Goal: Information Seeking & Learning: Learn about a topic

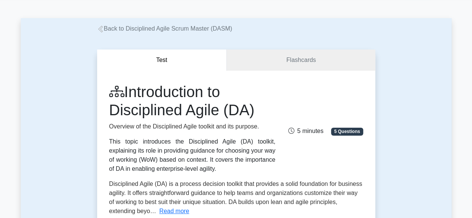
scroll to position [23, 0]
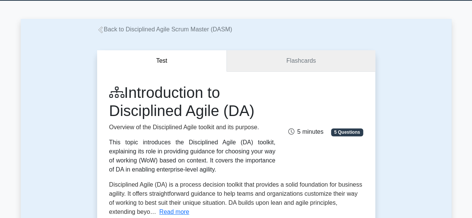
click at [306, 61] on link "Flashcards" at bounding box center [301, 61] width 148 height 22
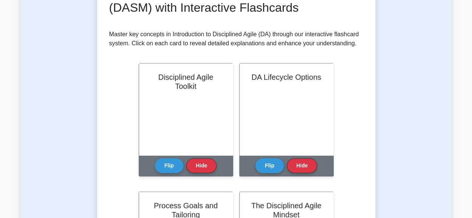
scroll to position [130, 0]
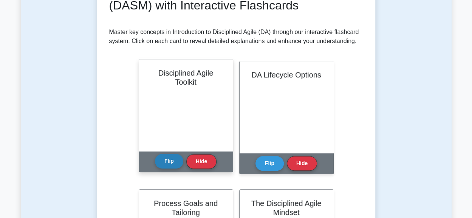
click at [168, 161] on button "Flip" at bounding box center [169, 161] width 28 height 15
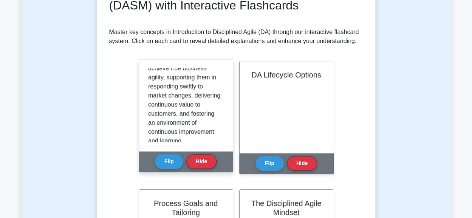
scroll to position [651, 0]
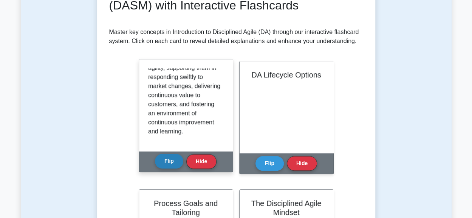
click at [164, 158] on button "Flip" at bounding box center [169, 161] width 28 height 15
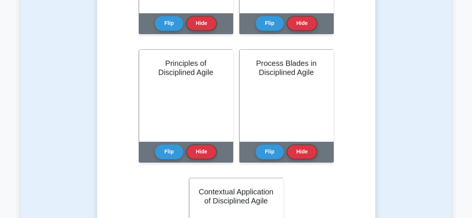
scroll to position [527, 0]
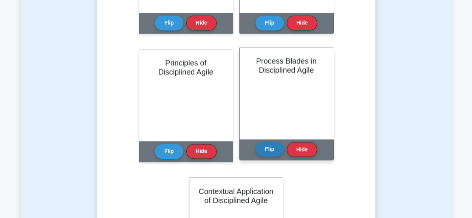
click at [268, 147] on button "Flip" at bounding box center [269, 149] width 28 height 15
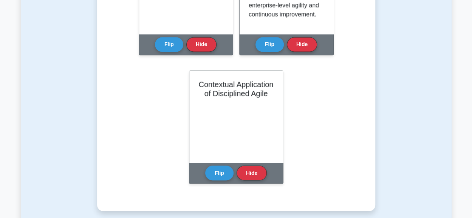
scroll to position [634, 0]
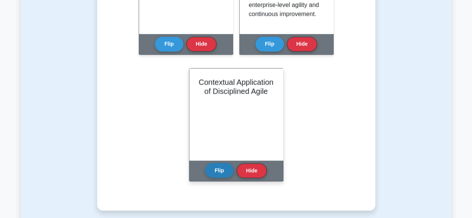
click at [220, 168] on button "Flip" at bounding box center [219, 170] width 28 height 15
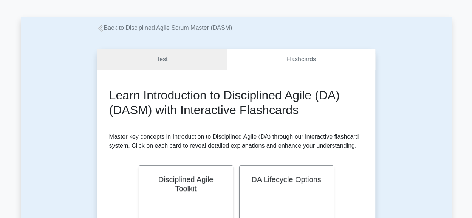
scroll to position [0, 0]
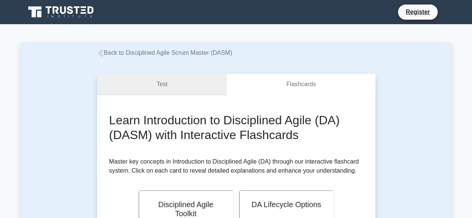
click at [166, 83] on link "Test" at bounding box center [162, 85] width 130 height 22
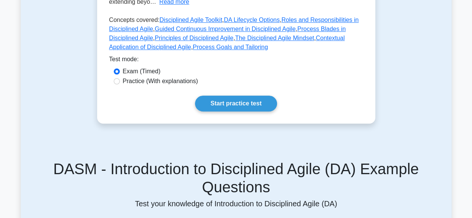
scroll to position [235, 0]
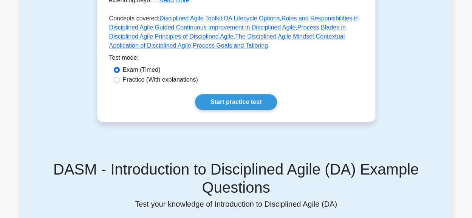
click at [168, 78] on label "Practice (With explanations)" at bounding box center [160, 79] width 75 height 9
click at [120, 78] on input "Practice (With explanations)" at bounding box center [117, 80] width 6 height 6
radio input "true"
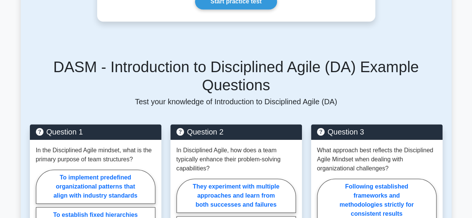
scroll to position [338, 0]
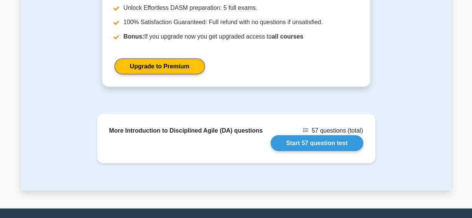
scroll to position [830, 0]
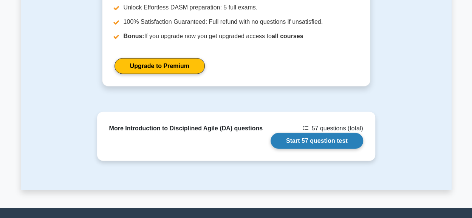
click at [302, 133] on link "Start 57 question test" at bounding box center [317, 141] width 93 height 16
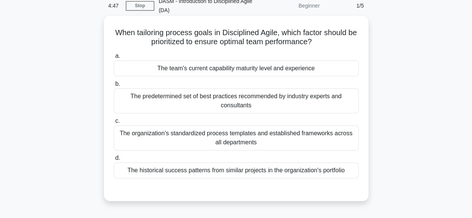
scroll to position [40, 0]
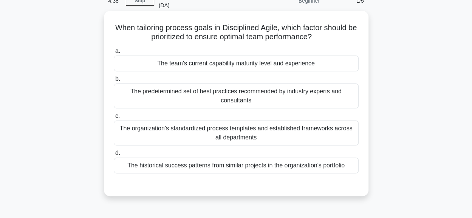
click at [228, 62] on div "The team's current capability maturity level and experience" at bounding box center [236, 64] width 245 height 16
click at [114, 54] on input "a. The team's current capability maturity level and experience" at bounding box center [114, 51] width 0 height 5
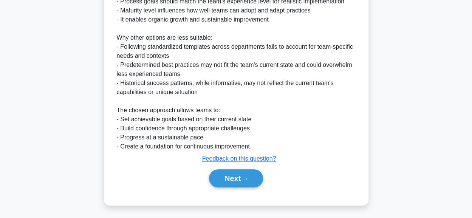
scroll to position [292, 0]
click at [237, 177] on button "Next" at bounding box center [236, 178] width 54 height 18
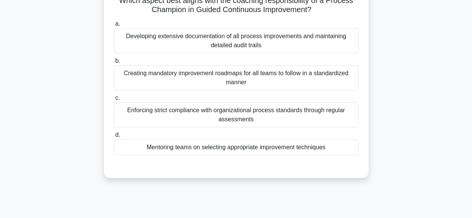
scroll to position [70, 0]
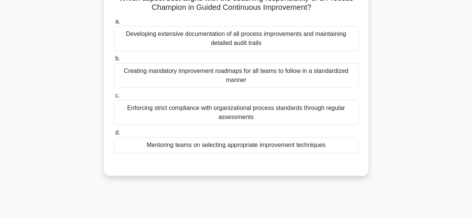
click at [311, 143] on div "Mentoring teams on selecting appropriate improvement techniques" at bounding box center [236, 145] width 245 height 16
click at [114, 135] on input "d. Mentoring teams on selecting appropriate improvement techniques" at bounding box center [114, 132] width 0 height 5
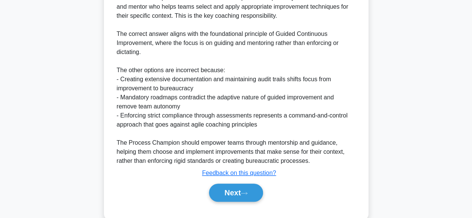
scroll to position [274, 0]
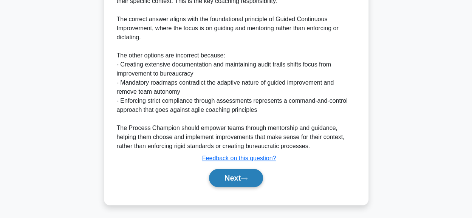
click at [226, 174] on button "Next" at bounding box center [236, 178] width 54 height 18
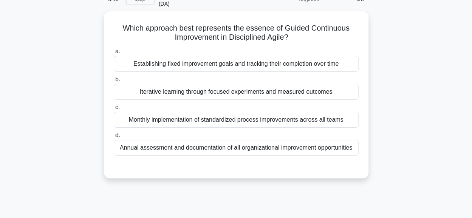
scroll to position [49, 0]
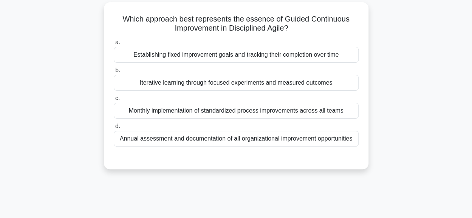
click at [178, 85] on div "Iterative learning through focused experiments and measured outcomes" at bounding box center [236, 83] width 245 height 16
click at [114, 73] on input "b. Iterative learning through focused experiments and measured outcomes" at bounding box center [114, 70] width 0 height 5
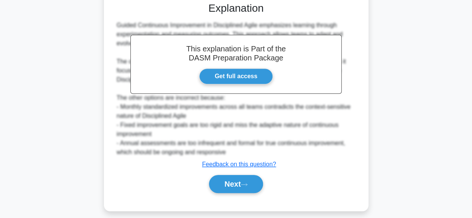
scroll to position [205, 0]
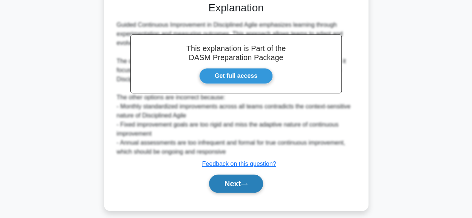
click at [234, 183] on button "Next" at bounding box center [236, 184] width 54 height 18
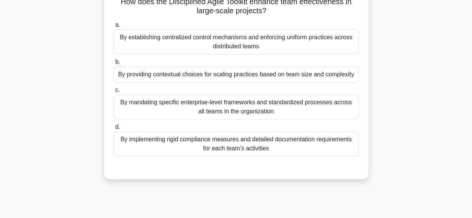
scroll to position [70, 0]
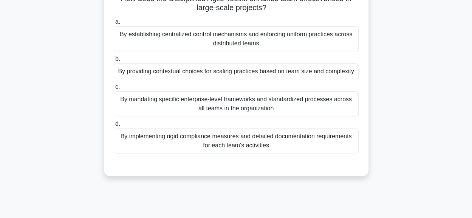
click at [265, 74] on div "By providing contextual choices for scaling practices based on team size and co…" at bounding box center [236, 71] width 245 height 16
click at [114, 62] on input "b. By providing contextual choices for scaling practices based on team size and…" at bounding box center [114, 59] width 0 height 5
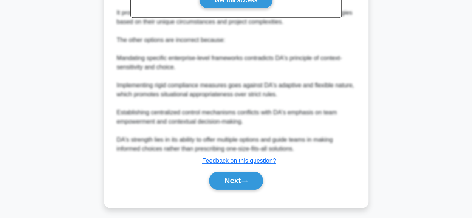
scroll to position [319, 0]
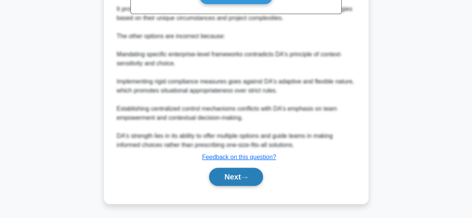
click at [237, 177] on button "Next" at bounding box center [236, 177] width 54 height 18
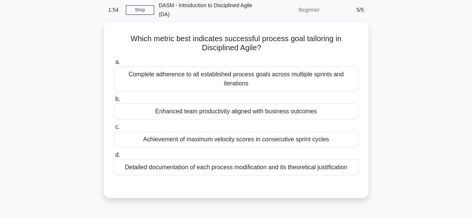
scroll to position [32, 0]
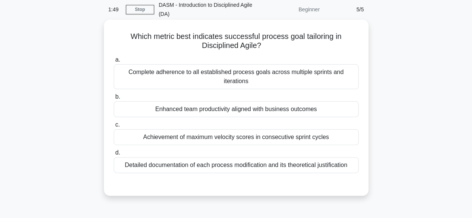
click at [251, 111] on div "Enhanced team productivity aligned with business outcomes" at bounding box center [236, 109] width 245 height 16
click at [114, 99] on input "b. Enhanced team productivity aligned with business outcomes" at bounding box center [114, 96] width 0 height 5
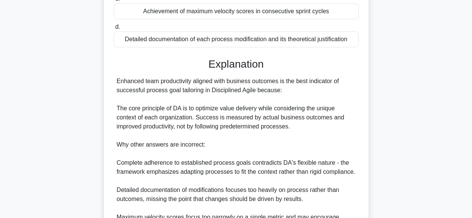
scroll to position [247, 0]
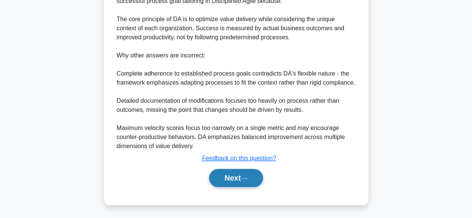
click at [220, 174] on button "Next" at bounding box center [236, 178] width 54 height 18
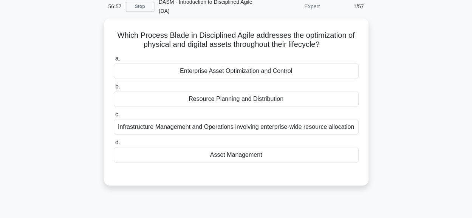
scroll to position [36, 0]
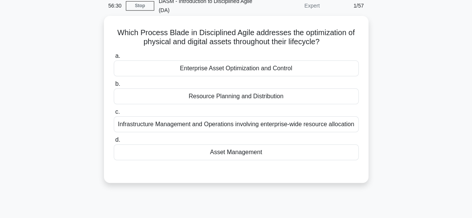
click at [220, 151] on div "Asset Management" at bounding box center [236, 152] width 245 height 16
click at [114, 142] on input "d. Asset Management" at bounding box center [114, 140] width 0 height 5
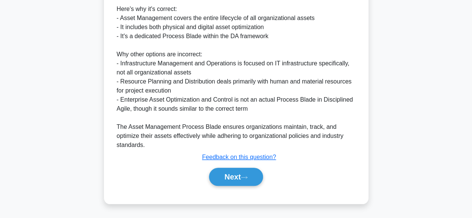
scroll to position [256, 0]
click at [237, 174] on button "Next" at bounding box center [236, 177] width 54 height 18
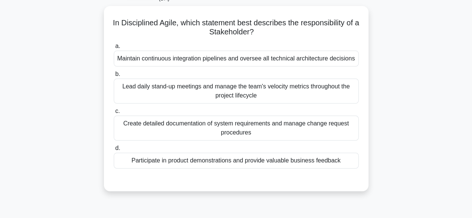
scroll to position [48, 0]
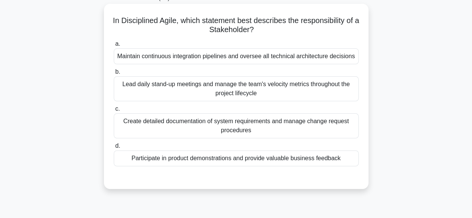
click at [296, 159] on div "Participate in product demonstrations and provide valuable business feedback" at bounding box center [236, 158] width 245 height 16
click at [114, 149] on input "d. Participate in product demonstrations and provide valuable business feedback" at bounding box center [114, 146] width 0 height 5
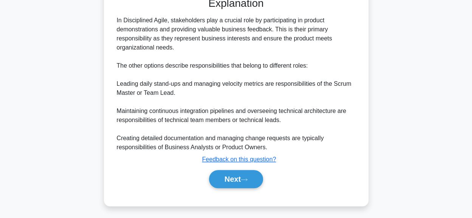
scroll to position [229, 0]
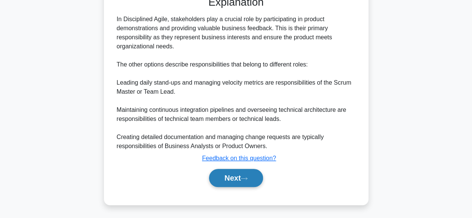
click at [232, 176] on button "Next" at bounding box center [236, 178] width 54 height 18
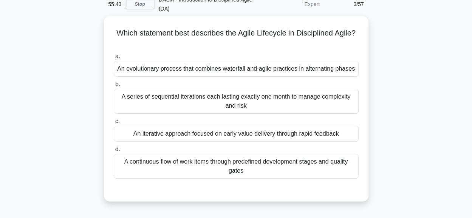
scroll to position [37, 0]
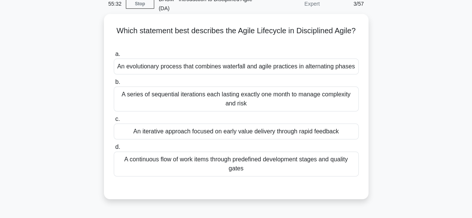
click at [234, 134] on div "An iterative approach focused on early value delivery through rapid feedback" at bounding box center [236, 132] width 245 height 16
click at [114, 122] on input "c. An iterative approach focused on early value delivery through rapid feedback" at bounding box center [114, 119] width 0 height 5
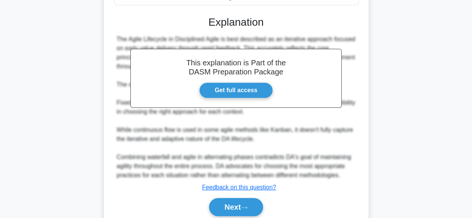
scroll to position [238, 0]
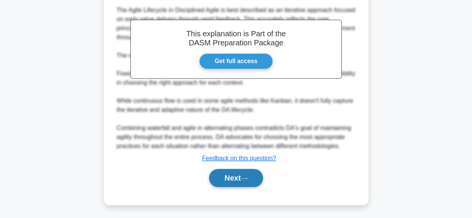
click at [223, 175] on button "Next" at bounding box center [236, 178] width 54 height 18
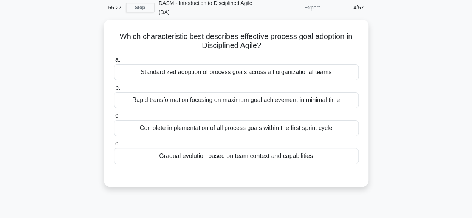
scroll to position [33, 0]
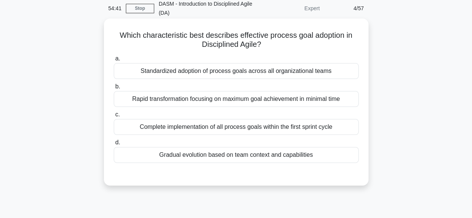
click at [299, 158] on div "Gradual evolution based on team context and capabilities" at bounding box center [236, 155] width 245 height 16
click at [114, 145] on input "d. Gradual evolution based on team context and capabilities" at bounding box center [114, 142] width 0 height 5
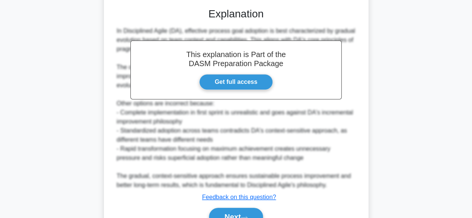
scroll to position [238, 0]
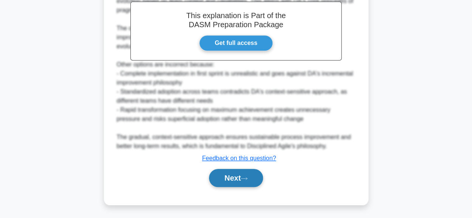
click at [231, 178] on button "Next" at bounding box center [236, 178] width 54 height 18
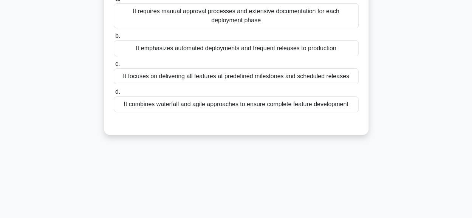
scroll to position [93, 0]
click at [252, 46] on div "It emphasizes automated deployments and frequent releases to production" at bounding box center [236, 48] width 245 height 16
click at [114, 38] on input "b. It emphasizes automated deployments and frequent releases to production" at bounding box center [114, 35] width 0 height 5
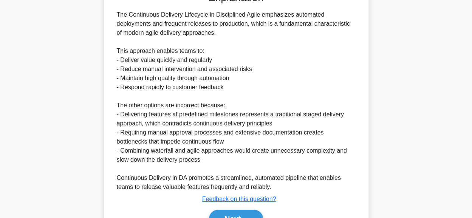
scroll to position [265, 0]
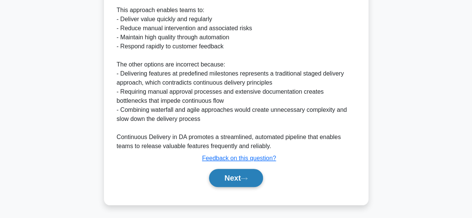
click at [234, 181] on button "Next" at bounding box center [236, 178] width 54 height 18
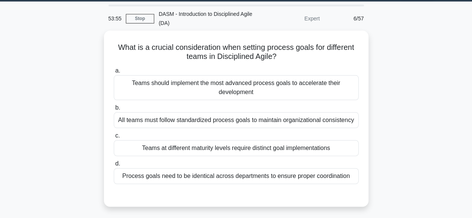
scroll to position [40, 0]
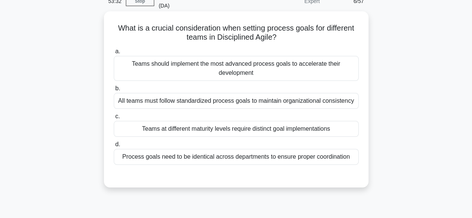
click at [234, 126] on div "Teams at different maturity levels require distinct goal implementations" at bounding box center [236, 129] width 245 height 16
click at [114, 119] on input "c. Teams at different maturity levels require distinct goal implementations" at bounding box center [114, 116] width 0 height 5
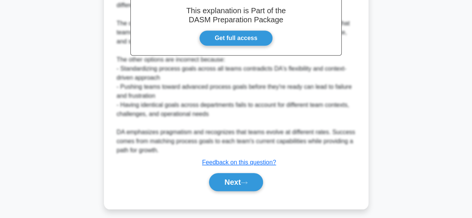
scroll to position [256, 0]
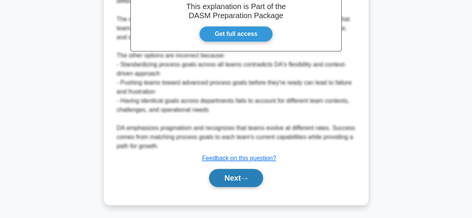
click at [234, 177] on button "Next" at bounding box center [236, 178] width 54 height 18
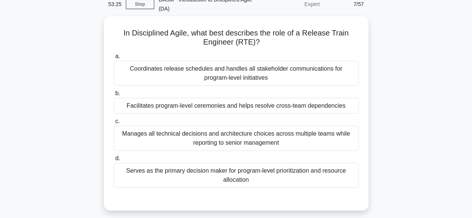
scroll to position [37, 0]
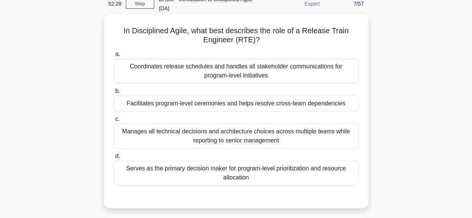
click at [303, 76] on div "Coordinates release schedules and handles all stakeholder communications for pr…" at bounding box center [236, 71] width 245 height 25
click at [114, 57] on input "a. Coordinates release schedules and handles all stakeholder communications for…" at bounding box center [114, 54] width 0 height 5
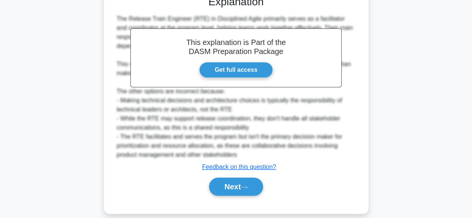
scroll to position [248, 0]
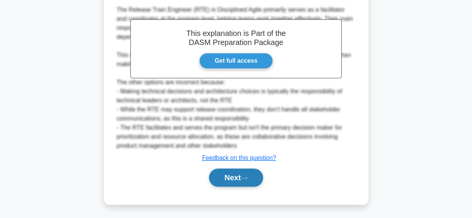
click at [234, 178] on button "Next" at bounding box center [236, 178] width 54 height 18
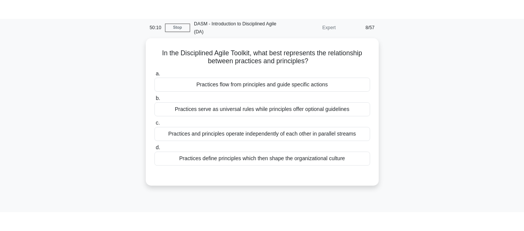
scroll to position [32, 0]
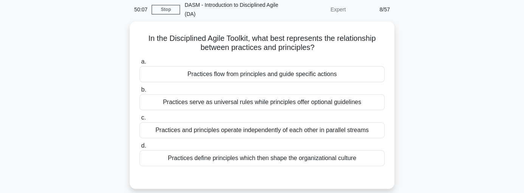
drag, startPoint x: 280, startPoint y: 6, endPoint x: 409, endPoint y: 185, distance: 220.3
click at [409, 185] on div "In the Disciplined Agile Toolkit, what best represents the relationship between…" at bounding box center [261, 110] width 431 height 176
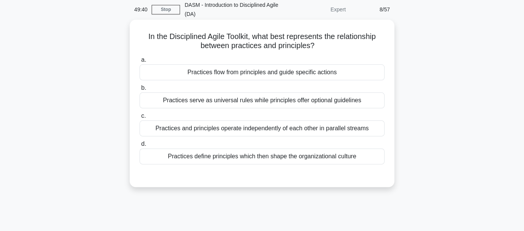
click at [356, 68] on div "Practices flow from principles and guide specific actions" at bounding box center [261, 72] width 245 height 16
click at [139, 62] on input "a. Practices flow from principles and guide specific actions" at bounding box center [139, 59] width 0 height 5
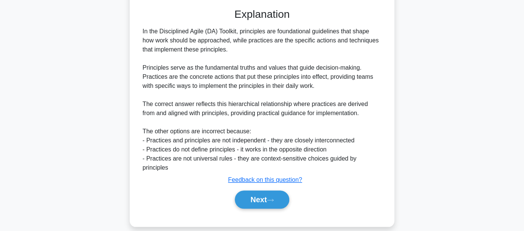
scroll to position [199, 0]
click at [251, 192] on button "Next" at bounding box center [262, 199] width 54 height 18
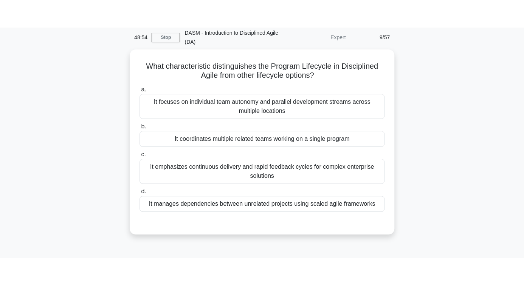
scroll to position [27, 0]
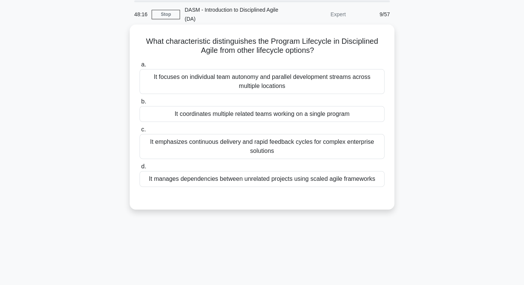
click at [263, 115] on div "It coordinates multiple related teams working on a single program" at bounding box center [261, 114] width 245 height 16
click at [139, 104] on input "b. It coordinates multiple related teams working on a single program" at bounding box center [139, 101] width 0 height 5
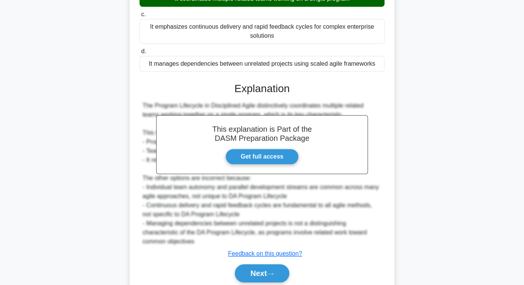
scroll to position [171, 0]
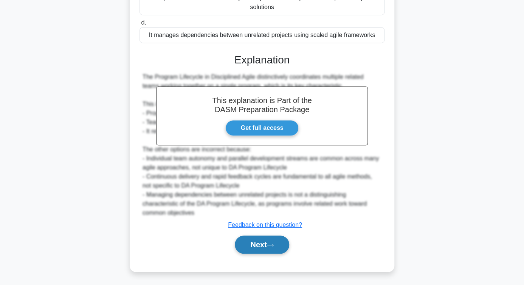
click at [251, 218] on button "Next" at bounding box center [262, 245] width 54 height 18
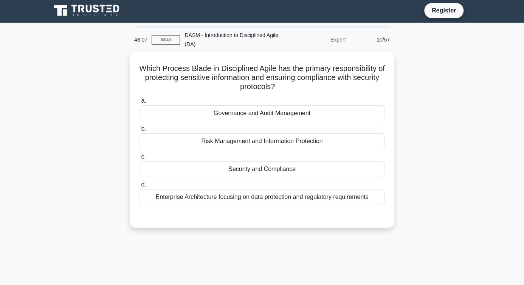
scroll to position [0, 0]
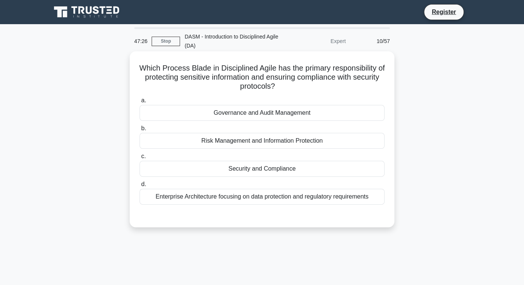
click at [241, 169] on div "Security and Compliance" at bounding box center [261, 169] width 245 height 16
click at [139, 159] on input "c. Security and Compliance" at bounding box center [139, 156] width 0 height 5
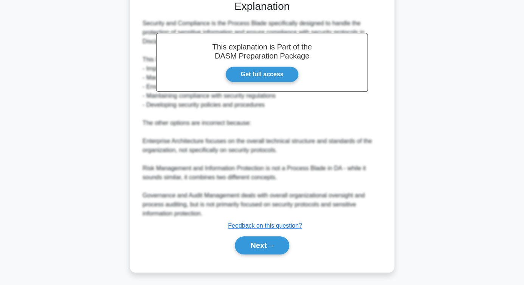
scroll to position [216, 0]
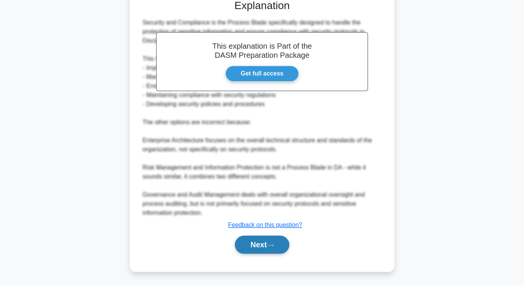
click at [251, 218] on button "Next" at bounding box center [262, 245] width 54 height 18
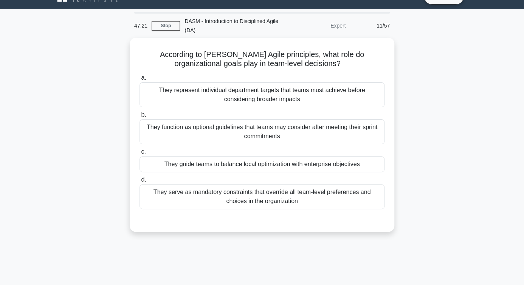
scroll to position [0, 0]
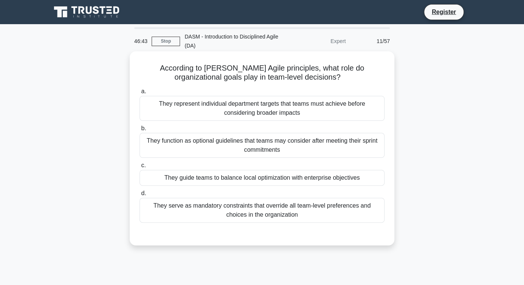
click at [299, 179] on div "They guide teams to balance local optimization with enterprise objectives" at bounding box center [261, 178] width 245 height 16
click at [139, 168] on input "c. They guide teams to balance local optimization with enterprise objectives" at bounding box center [139, 165] width 0 height 5
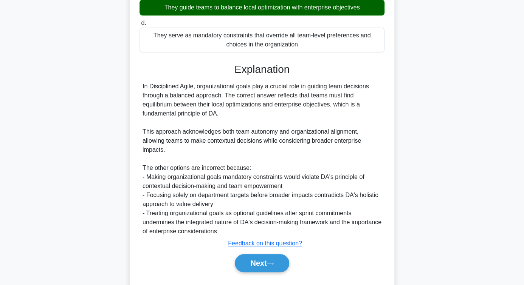
scroll to position [181, 0]
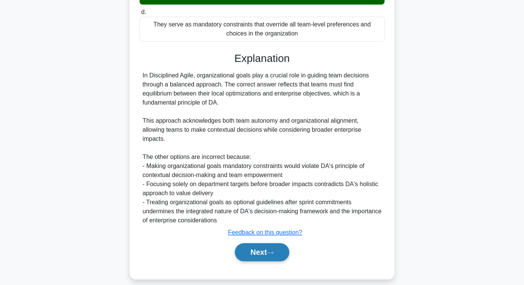
click at [260, 218] on button "Next" at bounding box center [262, 252] width 54 height 18
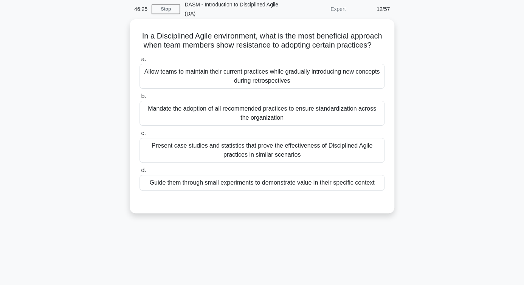
scroll to position [0, 0]
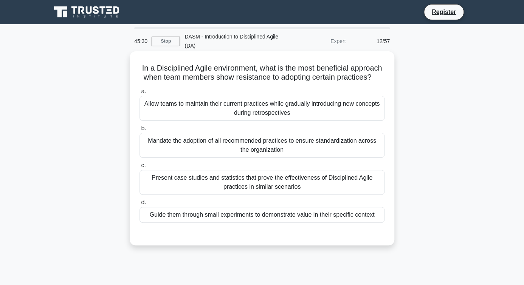
click at [320, 218] on div "Guide them through small experiments to demonstrate value in their specific con…" at bounding box center [261, 215] width 245 height 16
click at [139, 205] on input "d. Guide them through small experiments to demonstrate value in their specific …" at bounding box center [139, 202] width 0 height 5
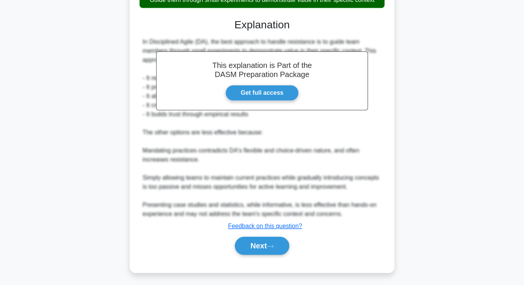
scroll to position [225, 0]
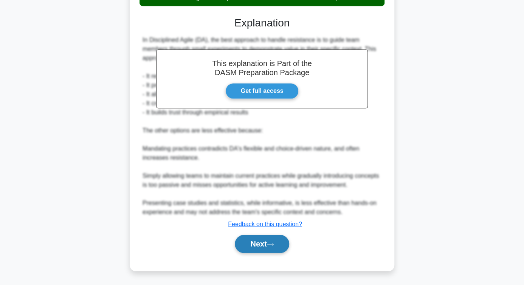
click at [264, 218] on button "Next" at bounding box center [262, 244] width 54 height 18
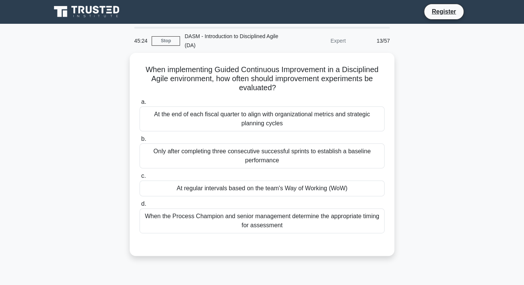
scroll to position [0, 0]
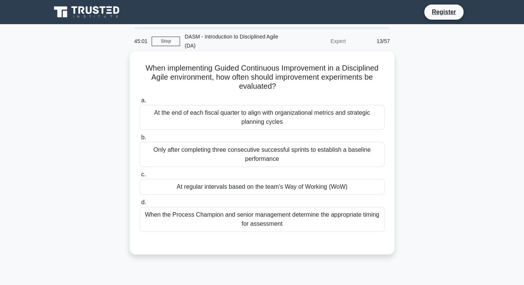
click at [315, 188] on div "At regular intervals based on the team's Way of Working (WoW)" at bounding box center [261, 187] width 245 height 16
click at [139, 177] on input "c. At regular intervals based on the team's Way of Working (WoW)" at bounding box center [139, 174] width 0 height 5
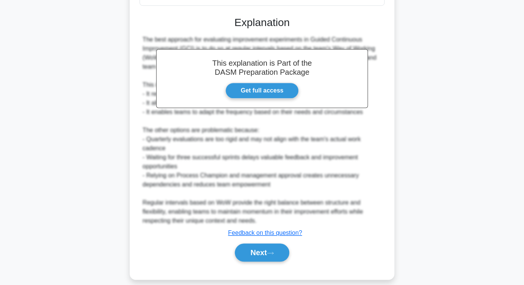
scroll to position [234, 0]
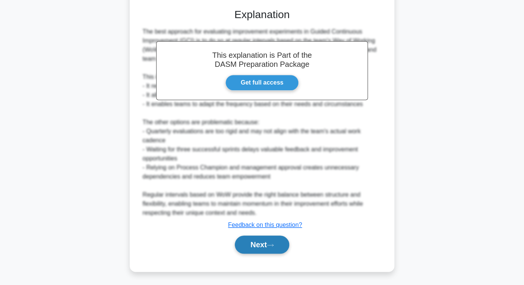
click at [259, 218] on button "Next" at bounding box center [262, 245] width 54 height 18
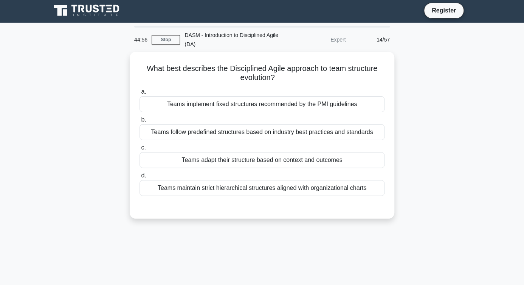
scroll to position [0, 0]
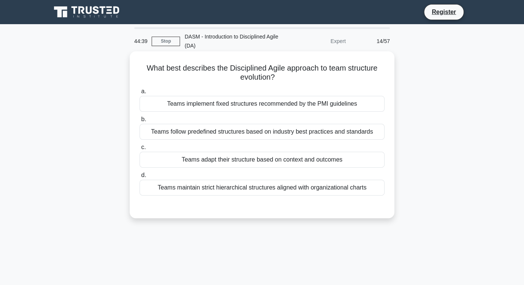
click at [289, 161] on div "Teams adapt their structure based on context and outcomes" at bounding box center [261, 160] width 245 height 16
click at [139, 150] on input "c. Teams adapt their structure based on context and outcomes" at bounding box center [139, 147] width 0 height 5
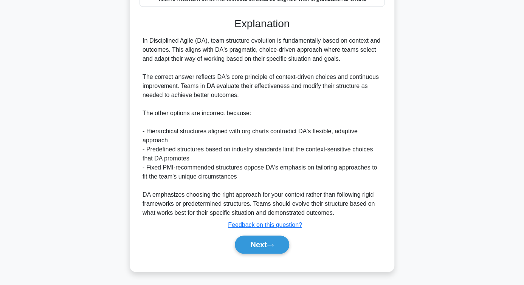
scroll to position [189, 0]
click at [269, 218] on button "Next" at bounding box center [262, 245] width 54 height 18
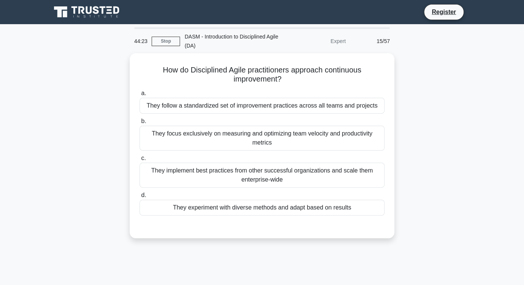
scroll to position [0, 0]
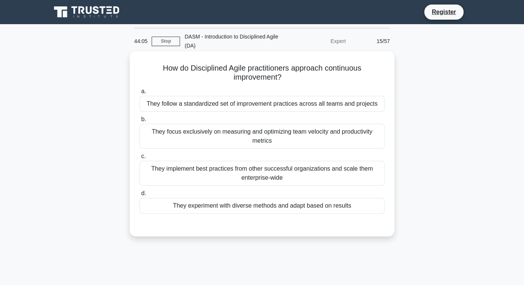
click at [297, 202] on div "They experiment with diverse methods and adapt based on results" at bounding box center [261, 206] width 245 height 16
click at [139, 196] on input "d. They experiment with diverse methods and adapt based on results" at bounding box center [139, 193] width 0 height 5
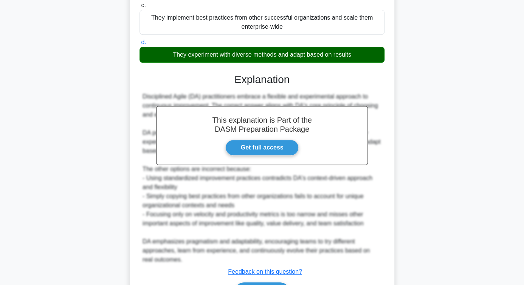
scroll to position [198, 0]
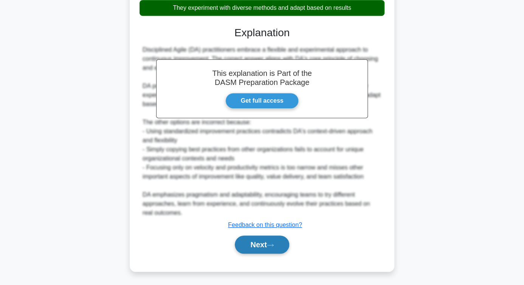
click at [260, 218] on button "Next" at bounding box center [262, 245] width 54 height 18
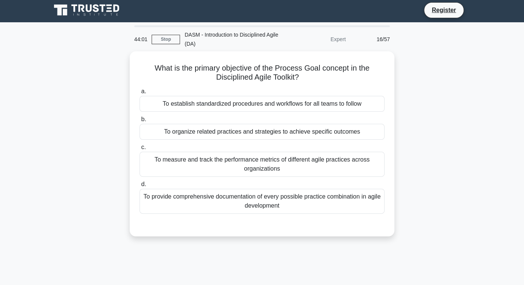
scroll to position [0, 0]
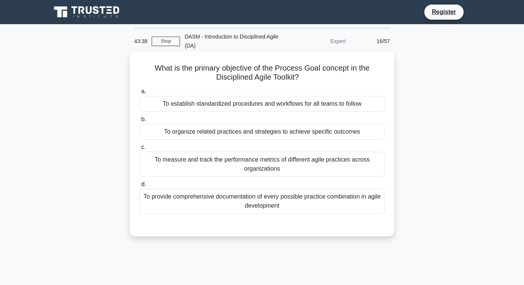
click at [271, 209] on div "To provide comprehensive documentation of every possible practice combination i…" at bounding box center [261, 201] width 245 height 25
click at [139, 187] on input "d. To provide comprehensive documentation of every possible practice combinatio…" at bounding box center [139, 184] width 0 height 5
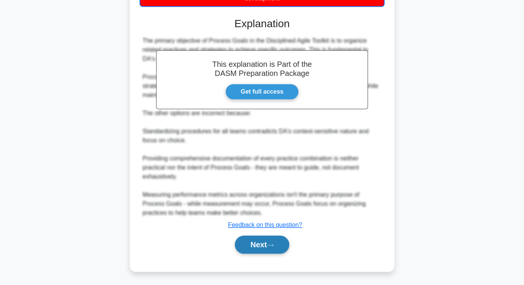
click at [256, 218] on button "Next" at bounding box center [262, 245] width 54 height 18
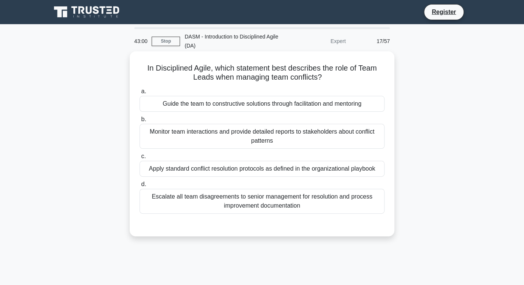
click at [265, 107] on div "Guide the team to constructive solutions through facilitation and mentoring" at bounding box center [261, 104] width 245 height 16
click at [139, 94] on input "a. Guide the team to constructive solutions through facilitation and mentoring" at bounding box center [139, 91] width 0 height 5
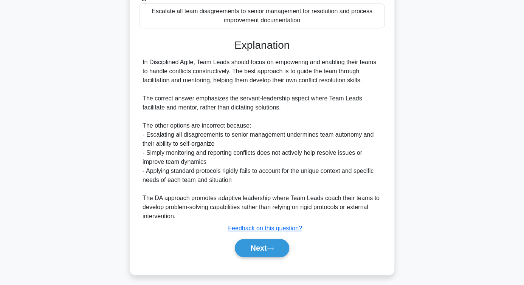
scroll to position [189, 0]
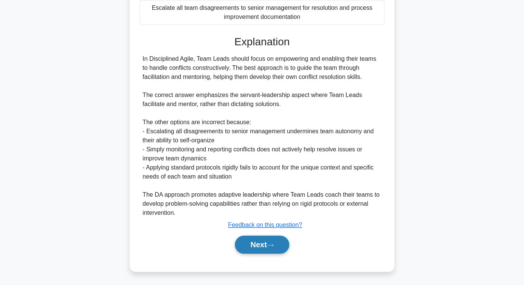
click at [257, 218] on button "Next" at bounding box center [262, 245] width 54 height 18
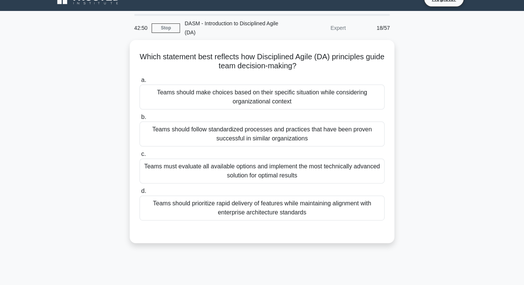
scroll to position [0, 0]
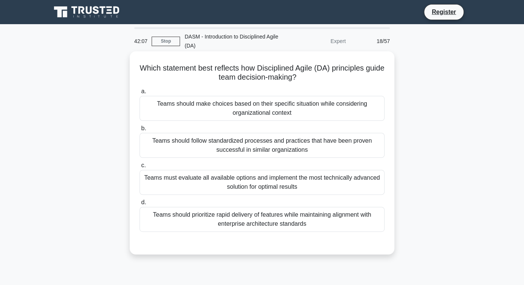
click at [273, 213] on div "Teams should prioritize rapid delivery of features while maintaining alignment …" at bounding box center [261, 219] width 245 height 25
click at [139, 205] on input "d. Teams should prioritize rapid delivery of features while maintaining alignme…" at bounding box center [139, 202] width 0 height 5
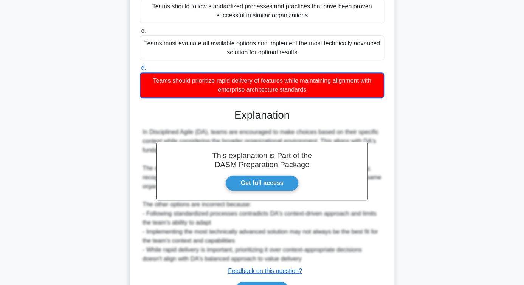
scroll to position [181, 0]
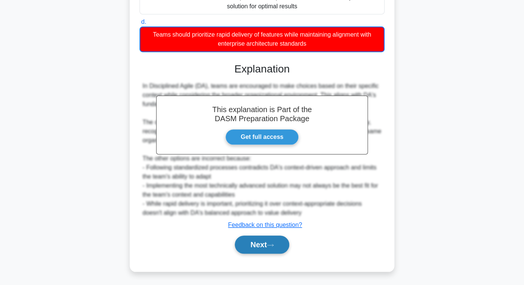
click at [267, 218] on button "Next" at bounding box center [262, 245] width 54 height 18
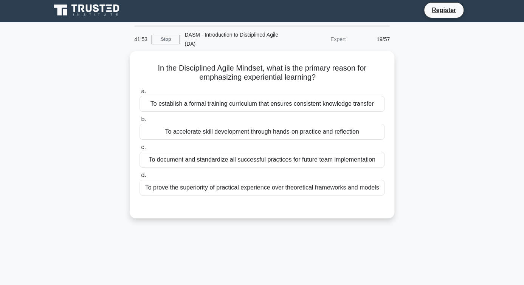
scroll to position [0, 0]
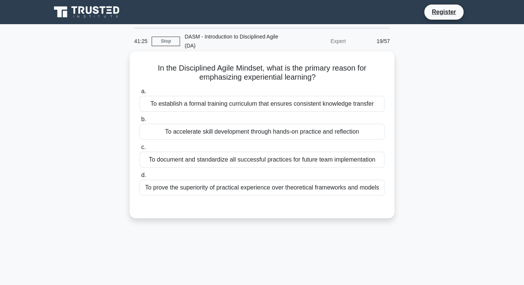
click at [251, 134] on div "To accelerate skill development through hands-on practice and reflection" at bounding box center [261, 132] width 245 height 16
click at [139, 122] on input "b. To accelerate skill development through hands-on practice and reflection" at bounding box center [139, 119] width 0 height 5
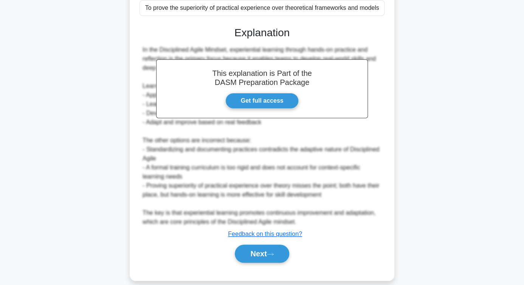
scroll to position [181, 0]
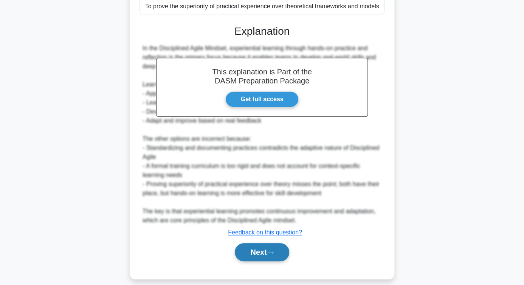
click at [263, 218] on button "Next" at bounding box center [262, 252] width 54 height 18
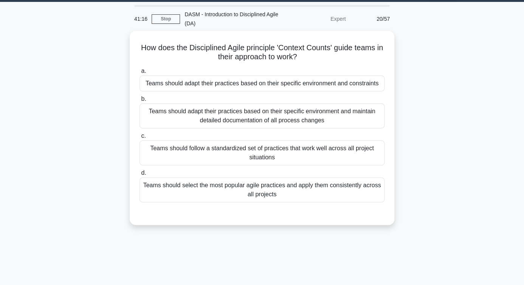
scroll to position [2, 0]
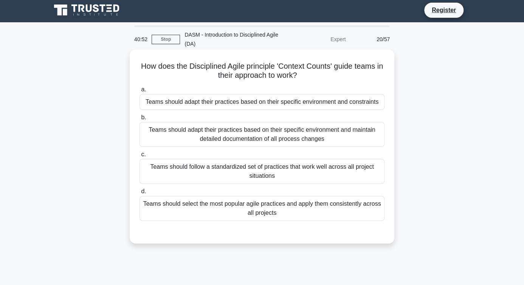
click at [301, 104] on div "Teams should adapt their practices based on their specific environment and cons…" at bounding box center [261, 102] width 245 height 16
click at [139, 92] on input "a. Teams should adapt their practices based on their specific environment and c…" at bounding box center [139, 89] width 0 height 5
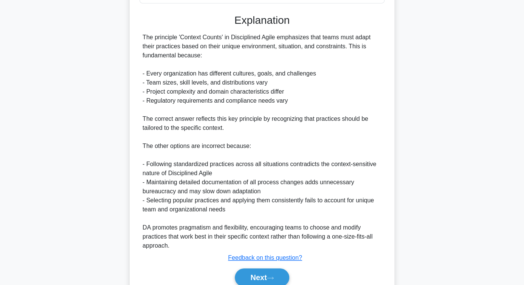
scroll to position [261, 0]
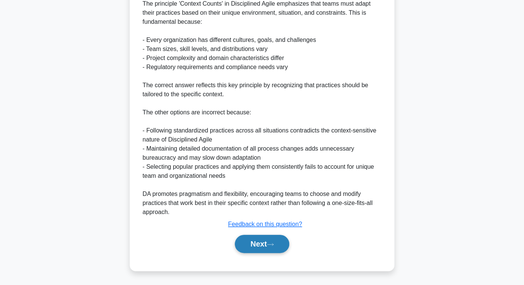
click at [261, 218] on button "Next" at bounding box center [262, 244] width 54 height 18
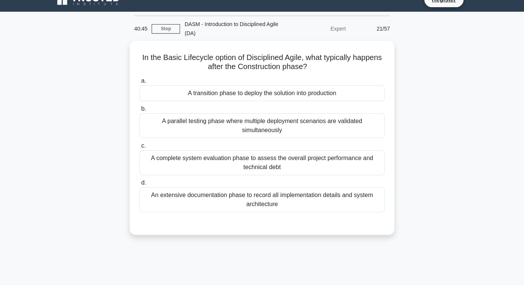
scroll to position [0, 0]
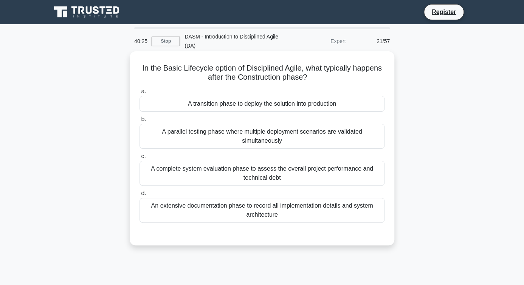
click at [296, 106] on div "A transition phase to deploy the solution into production" at bounding box center [261, 104] width 245 height 16
click at [139, 94] on input "a. A transition phase to deploy the solution into production" at bounding box center [139, 91] width 0 height 5
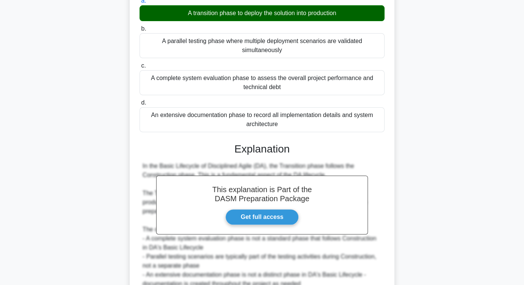
scroll to position [198, 0]
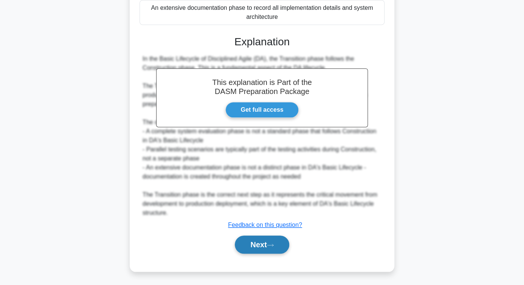
click at [278, 218] on button "Next" at bounding box center [262, 245] width 54 height 18
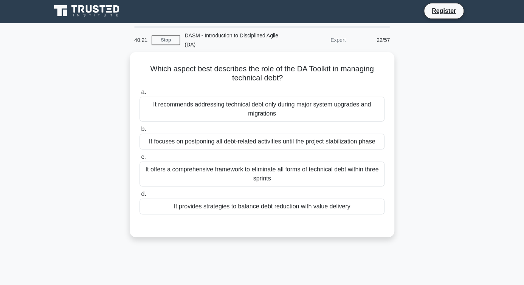
scroll to position [0, 0]
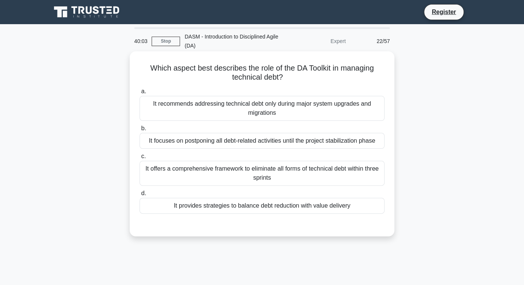
click at [289, 208] on div "It provides strategies to balance debt reduction with value delivery" at bounding box center [261, 206] width 245 height 16
click at [139, 196] on input "d. It provides strategies to balance debt reduction with value delivery" at bounding box center [139, 193] width 0 height 5
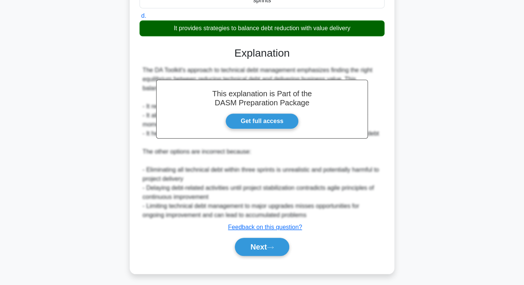
scroll to position [180, 0]
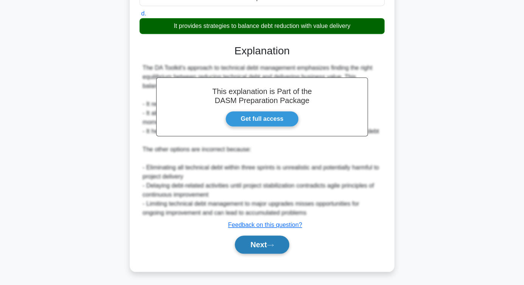
click at [283, 218] on button "Next" at bounding box center [262, 245] width 54 height 18
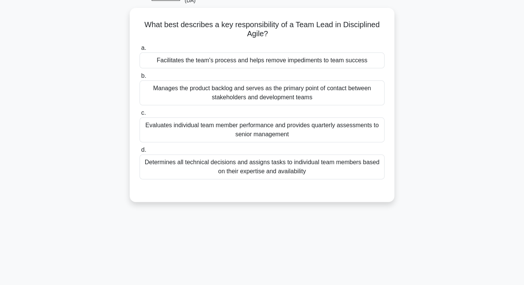
scroll to position [62, 0]
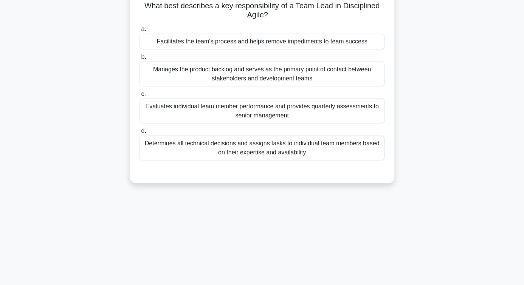
click at [330, 42] on div "Facilitates the team's process and helps remove impediments to team success" at bounding box center [261, 42] width 245 height 16
click at [139, 32] on input "a. Facilitates the team's process and helps remove impediments to team success" at bounding box center [139, 29] width 0 height 5
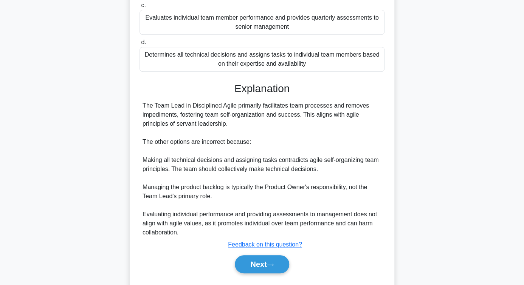
scroll to position [171, 0]
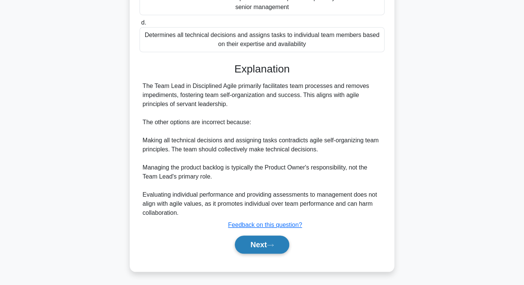
click at [251, 218] on button "Next" at bounding box center [262, 245] width 54 height 18
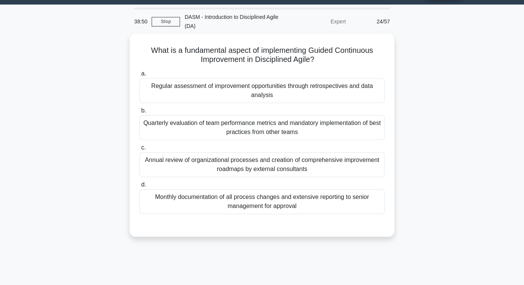
scroll to position [30, 0]
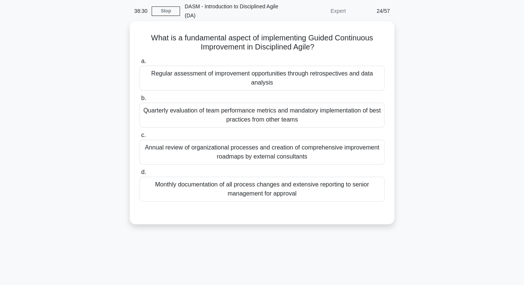
click at [291, 79] on div "Regular assessment of improvement opportunities through retrospectives and data…" at bounding box center [261, 78] width 245 height 25
click at [139, 64] on input "a. Regular assessment of improvement opportunities through retrospectives and d…" at bounding box center [139, 61] width 0 height 5
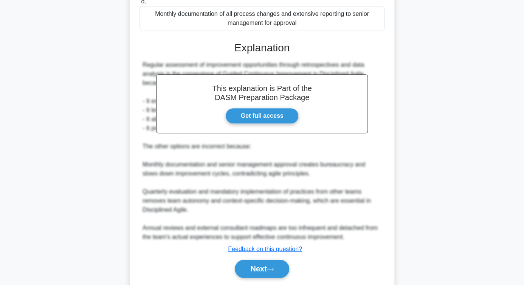
scroll to position [225, 0]
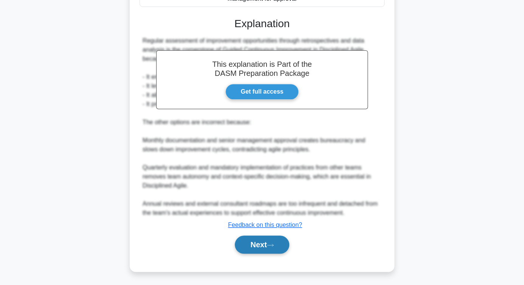
click at [261, 218] on button "Next" at bounding box center [262, 245] width 54 height 18
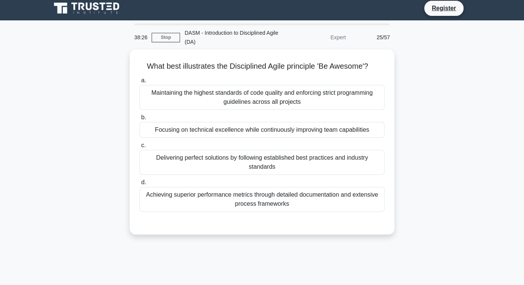
scroll to position [2, 0]
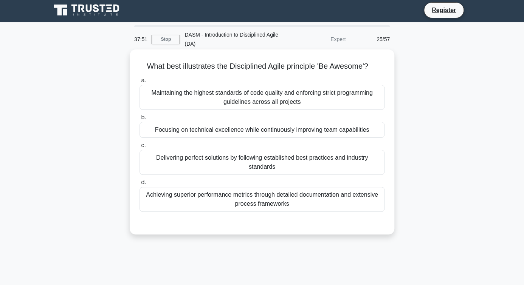
click at [256, 131] on div "Focusing on technical excellence while continuously improving team capabilities" at bounding box center [261, 130] width 245 height 16
click at [139, 120] on input "b. Focusing on technical excellence while continuously improving team capabilit…" at bounding box center [139, 117] width 0 height 5
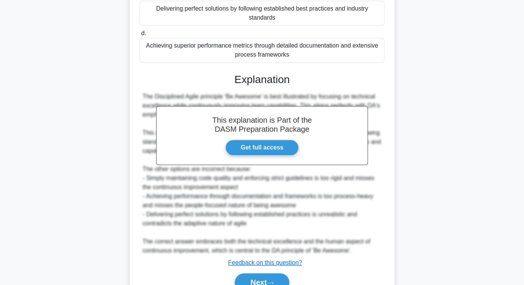
scroll to position [189, 0]
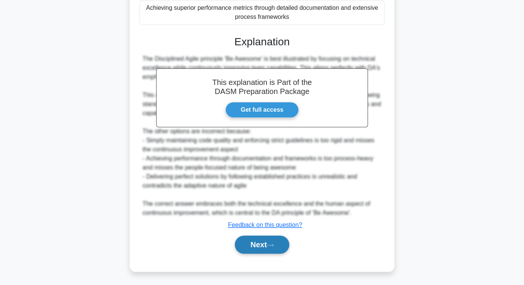
click at [272, 218] on button "Next" at bounding box center [262, 245] width 54 height 18
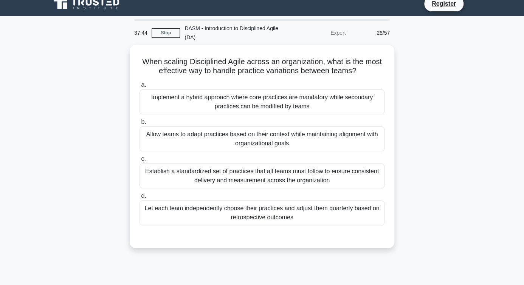
scroll to position [2, 0]
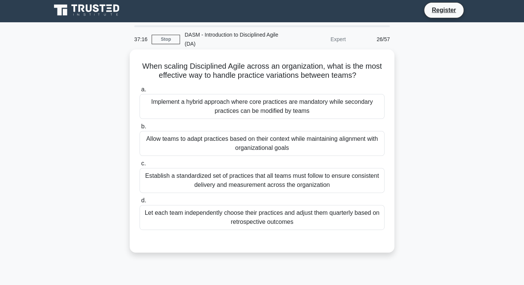
click at [274, 144] on div "Allow teams to adapt practices based on their context while maintaining alignme…" at bounding box center [261, 143] width 245 height 25
click at [139, 129] on input "b. Allow teams to adapt practices based on their context while maintaining alig…" at bounding box center [139, 126] width 0 height 5
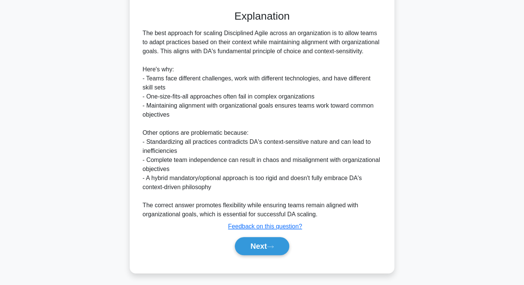
scroll to position [243, 0]
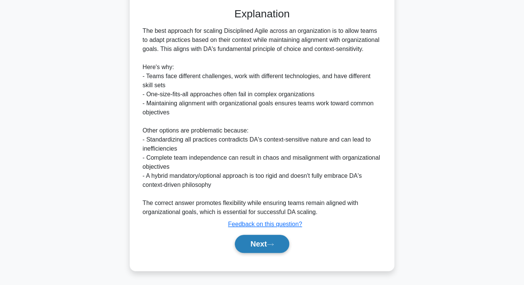
click at [263, 218] on button "Next" at bounding box center [262, 244] width 54 height 18
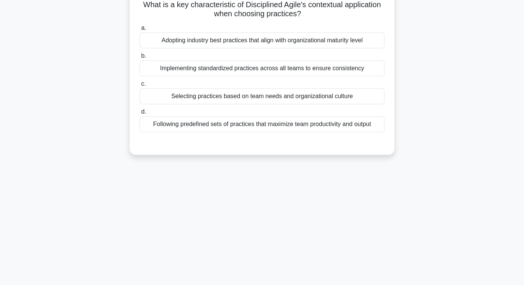
scroll to position [0, 0]
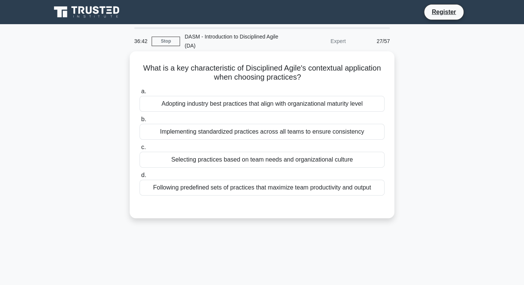
click at [297, 159] on div "Selecting practices based on team needs and organizational culture" at bounding box center [261, 160] width 245 height 16
click at [139, 150] on input "c. Selecting practices based on team needs and organizational culture" at bounding box center [139, 147] width 0 height 5
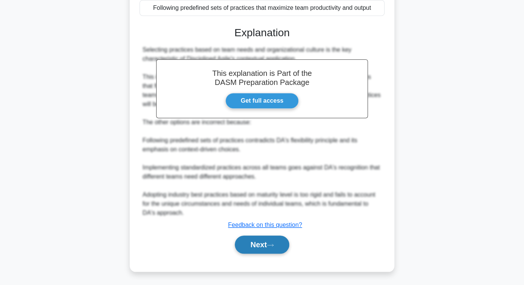
click at [263, 218] on button "Next" at bounding box center [262, 245] width 54 height 18
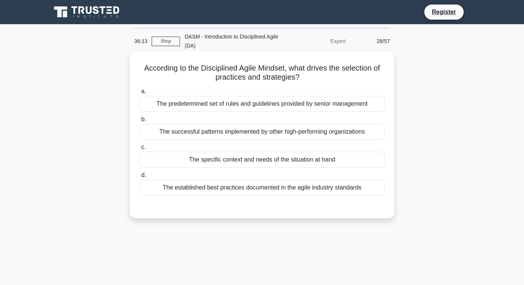
click at [285, 161] on div "The specific context and needs of the situation at hand" at bounding box center [261, 160] width 245 height 16
click at [139, 150] on input "c. The specific context and needs of the situation at hand" at bounding box center [139, 147] width 0 height 5
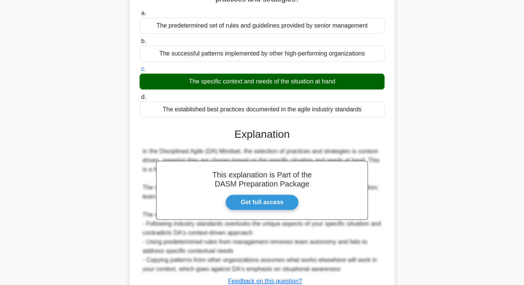
scroll to position [135, 0]
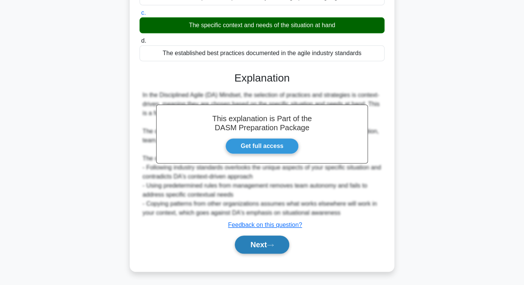
click at [271, 218] on icon at bounding box center [270, 245] width 7 height 4
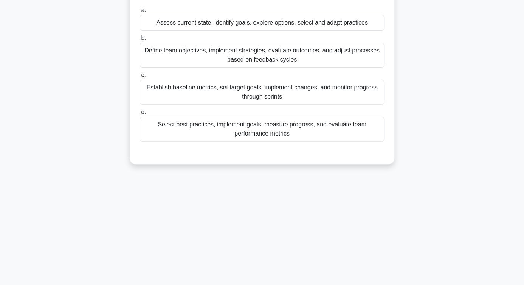
scroll to position [2, 0]
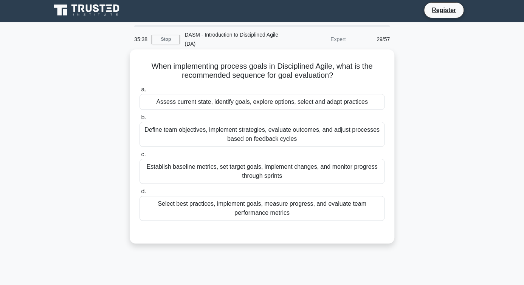
click at [294, 103] on div "Assess current state, identify goals, explore options, select and adapt practic…" at bounding box center [261, 102] width 245 height 16
click at [139, 92] on input "a. Assess current state, identify goals, explore options, select and adapt prac…" at bounding box center [139, 89] width 0 height 5
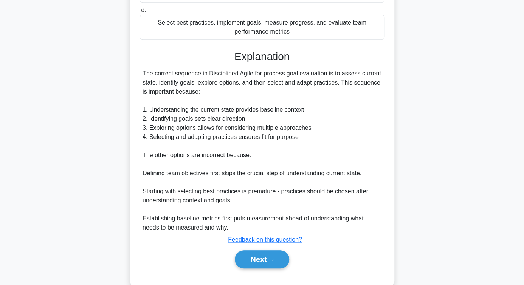
scroll to position [198, 0]
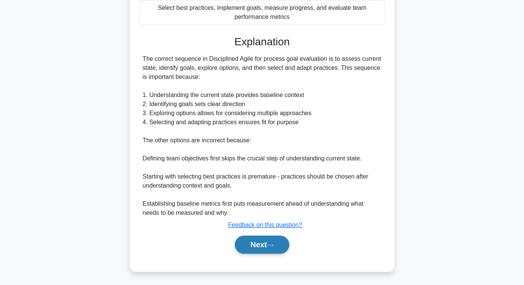
click at [250, 218] on button "Next" at bounding box center [262, 245] width 54 height 18
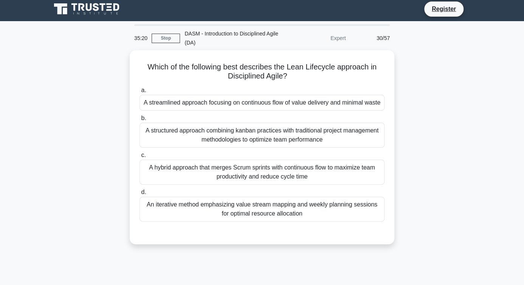
scroll to position [0, 0]
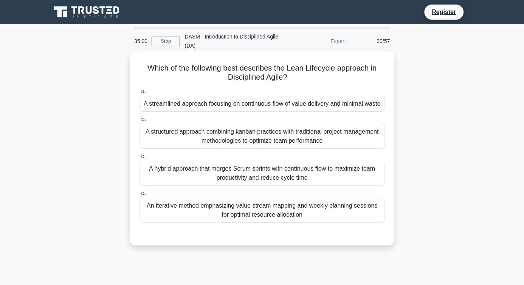
click at [227, 107] on div "A streamlined approach focusing on continuous flow of value delivery and minima…" at bounding box center [261, 104] width 245 height 16
click at [139, 94] on input "a. A streamlined approach focusing on continuous flow of value delivery and min…" at bounding box center [139, 91] width 0 height 5
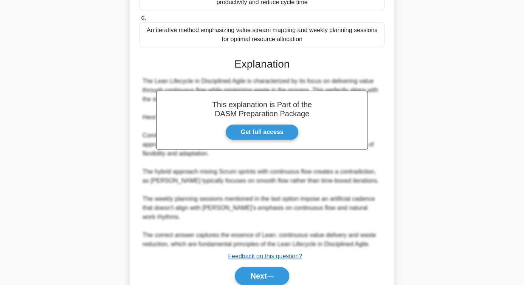
scroll to position [207, 0]
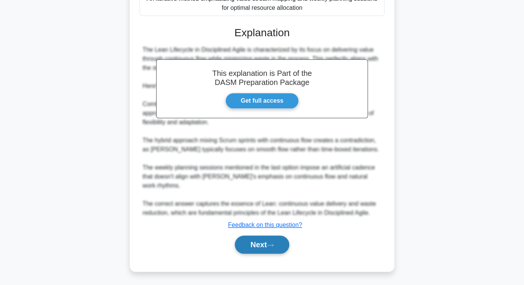
click at [254, 218] on button "Next" at bounding box center [262, 245] width 54 height 18
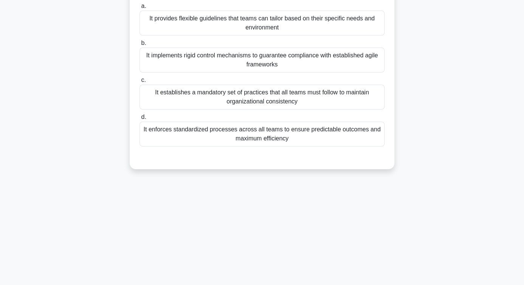
scroll to position [2, 0]
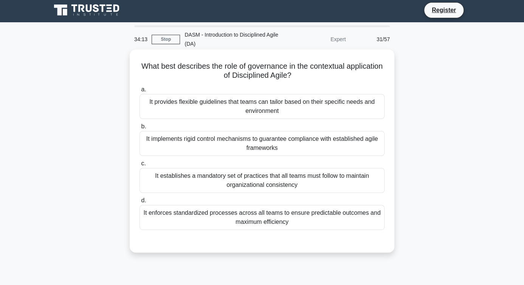
click at [248, 101] on div "It provides flexible guidelines that teams can tailor based on their specific n…" at bounding box center [261, 106] width 245 height 25
click at [139, 92] on input "a. It provides flexible guidelines that teams can tailor based on their specifi…" at bounding box center [139, 89] width 0 height 5
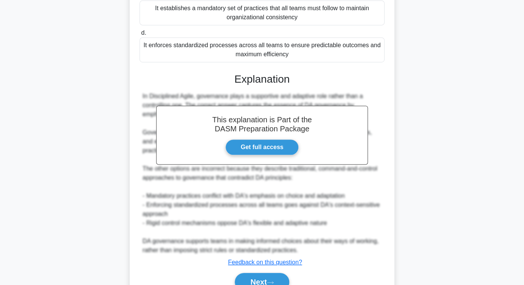
scroll to position [207, 0]
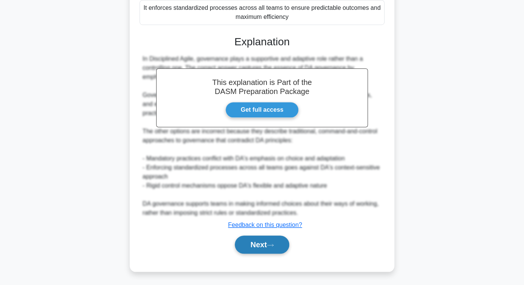
click at [264, 218] on button "Next" at bounding box center [262, 245] width 54 height 18
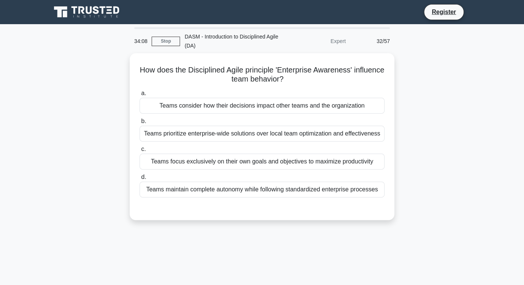
scroll to position [0, 0]
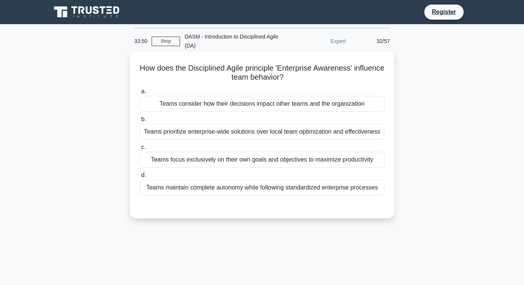
click at [316, 103] on div "Teams consider how their decisions impact other teams and the organization" at bounding box center [261, 104] width 245 height 16
click at [139, 94] on input "a. Teams consider how their decisions impact other teams and the organization" at bounding box center [139, 91] width 0 height 5
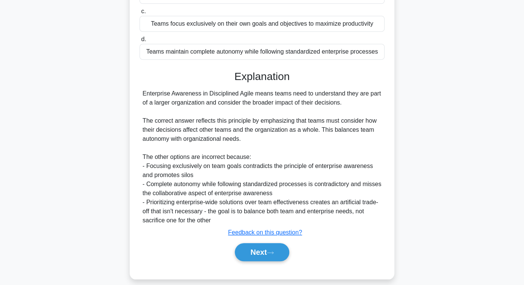
scroll to position [144, 0]
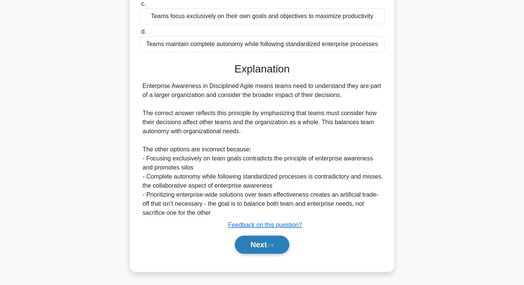
click at [258, 218] on button "Next" at bounding box center [262, 245] width 54 height 18
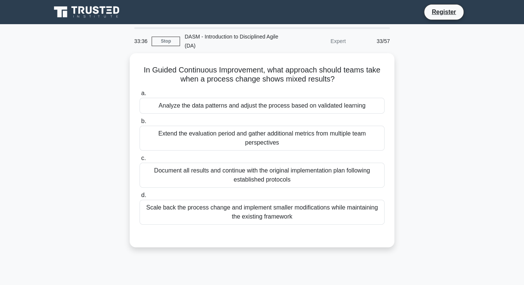
scroll to position [0, 0]
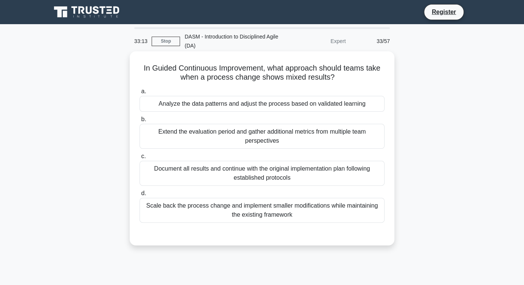
click at [281, 109] on div "Analyze the data patterns and adjust the process based on validated learning" at bounding box center [261, 104] width 245 height 16
click at [139, 94] on input "a. Analyze the data patterns and adjust the process based on validated learning" at bounding box center [139, 91] width 0 height 5
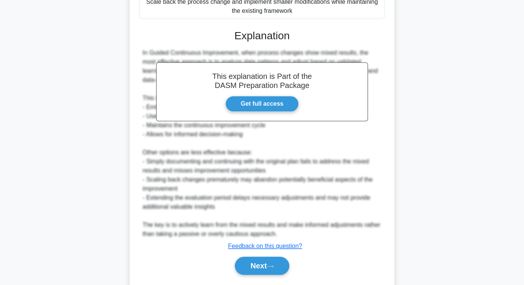
scroll to position [225, 0]
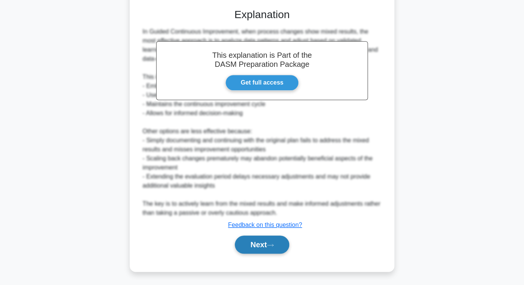
click at [253, 218] on button "Next" at bounding box center [262, 245] width 54 height 18
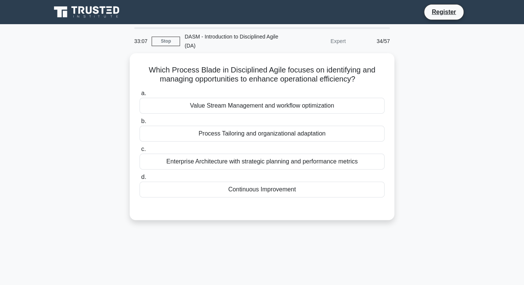
scroll to position [0, 0]
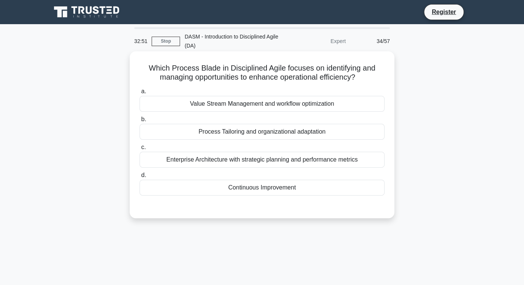
click at [265, 191] on div "Continuous Improvement" at bounding box center [261, 188] width 245 height 16
click at [139, 178] on input "d. Continuous Improvement" at bounding box center [139, 175] width 0 height 5
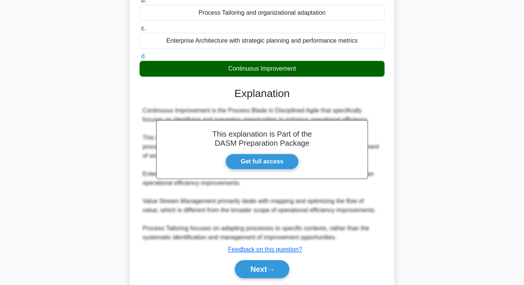
scroll to position [144, 0]
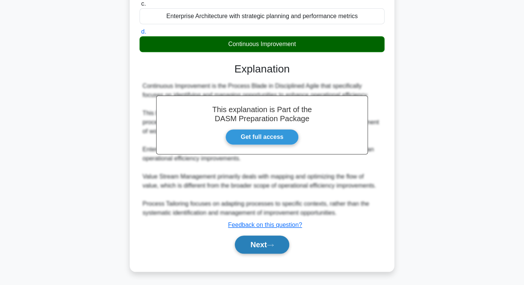
click at [258, 218] on button "Next" at bounding box center [262, 245] width 54 height 18
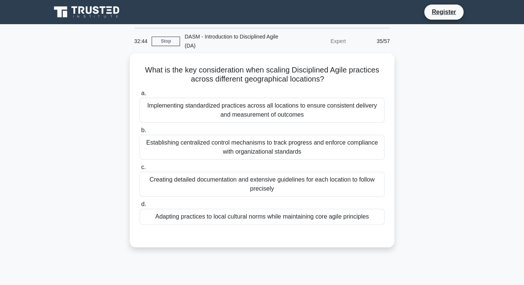
scroll to position [0, 0]
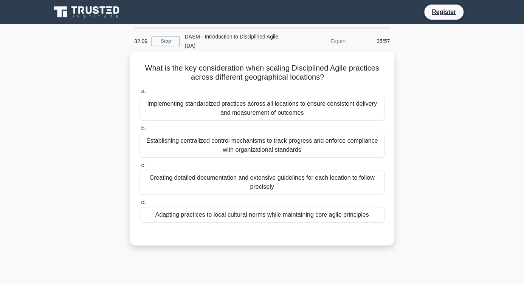
click at [263, 216] on div "Adapting practices to local cultural norms while maintaining core agile princip…" at bounding box center [261, 215] width 245 height 16
click at [139, 205] on input "d. Adapting practices to local cultural norms while maintaining core agile prin…" at bounding box center [139, 202] width 0 height 5
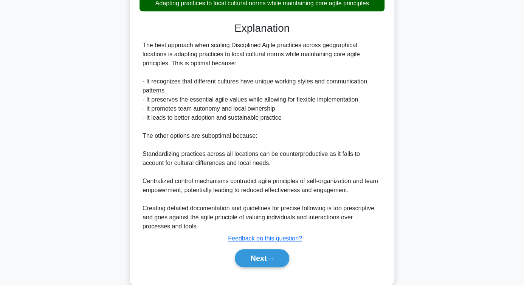
scroll to position [225, 0]
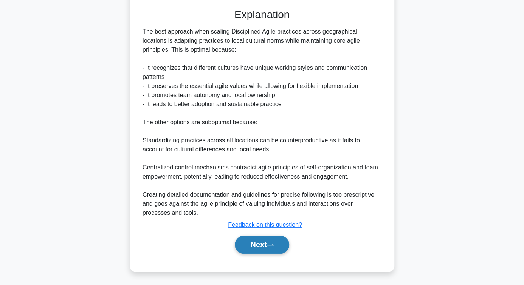
click at [260, 218] on button "Next" at bounding box center [262, 245] width 54 height 18
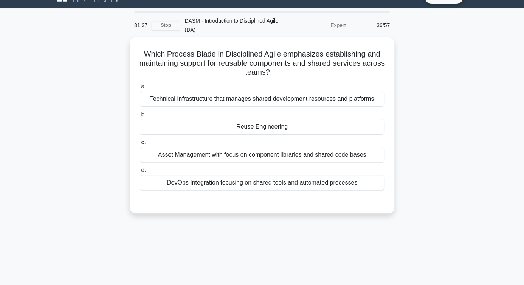
scroll to position [0, 0]
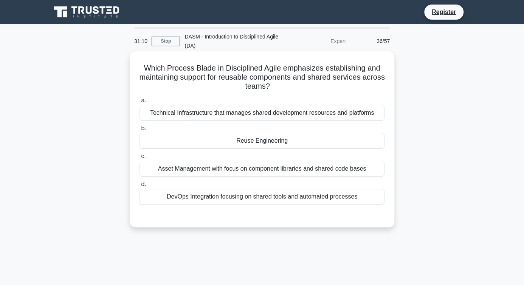
click at [303, 114] on div "Technical Infrastructure that manages shared development resources and platforms" at bounding box center [261, 113] width 245 height 16
click at [139, 103] on input "a. Technical Infrastructure that manages shared development resources and platf…" at bounding box center [139, 100] width 0 height 5
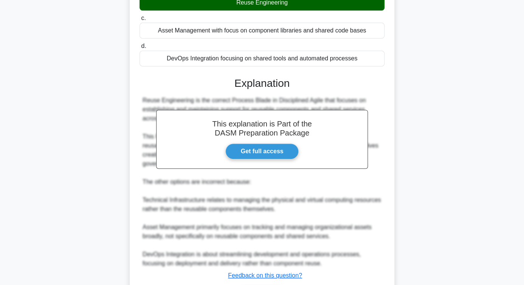
scroll to position [190, 0]
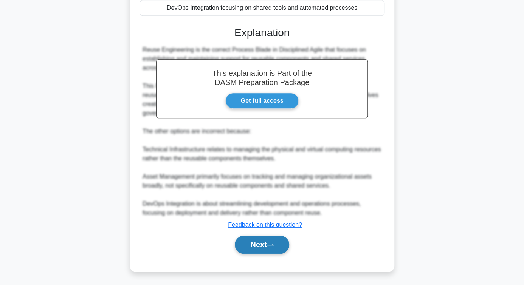
click at [268, 218] on button "Next" at bounding box center [262, 245] width 54 height 18
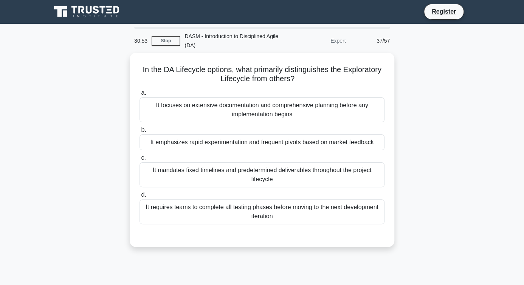
scroll to position [0, 0]
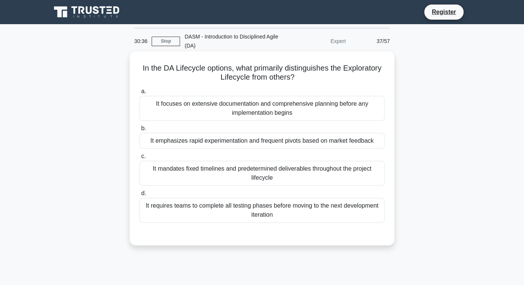
click at [314, 142] on div "It emphasizes rapid experimentation and frequent pivots based on market feedback" at bounding box center [261, 141] width 245 height 16
click at [139, 131] on input "b. It emphasizes rapid experimentation and frequent pivots based on market feed…" at bounding box center [139, 128] width 0 height 5
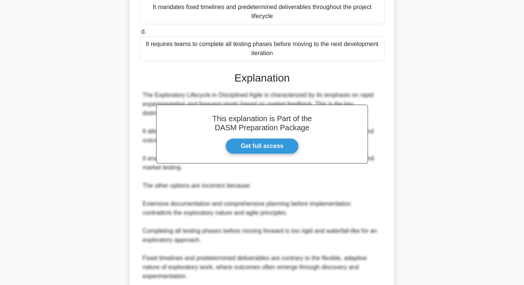
scroll to position [225, 0]
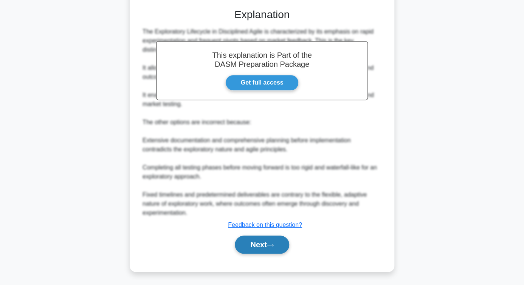
click at [255, 218] on button "Next" at bounding box center [262, 245] width 54 height 18
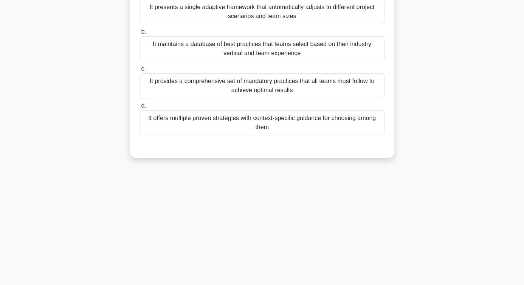
scroll to position [0, 0]
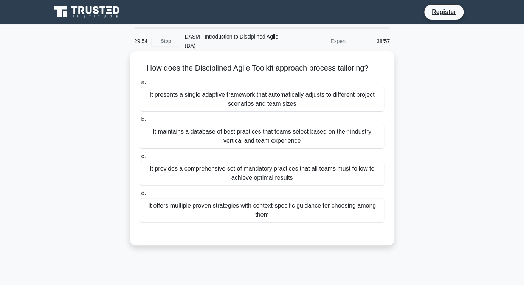
click at [286, 207] on div "It offers multiple proven strategies with context-specific guidance for choosin…" at bounding box center [261, 210] width 245 height 25
click at [139, 196] on input "d. It offers multiple proven strategies with context-specific guidance for choo…" at bounding box center [139, 193] width 0 height 5
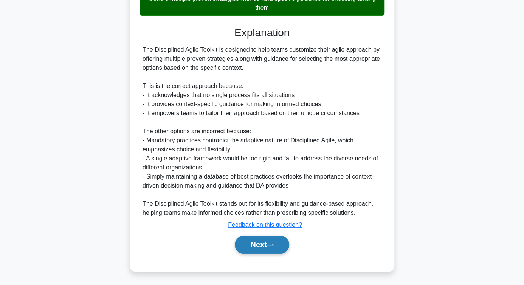
click at [265, 218] on button "Next" at bounding box center [262, 245] width 54 height 18
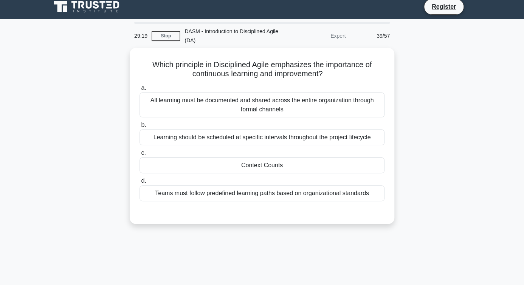
scroll to position [2, 0]
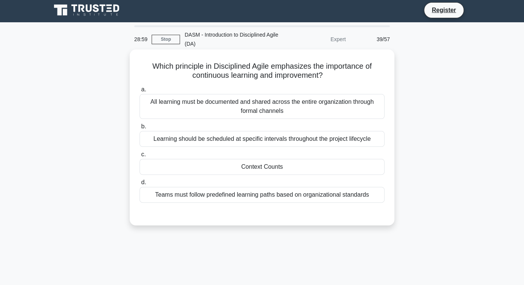
click at [267, 169] on div "Context Counts" at bounding box center [261, 167] width 245 height 16
click at [139, 157] on input "c. Context Counts" at bounding box center [139, 154] width 0 height 5
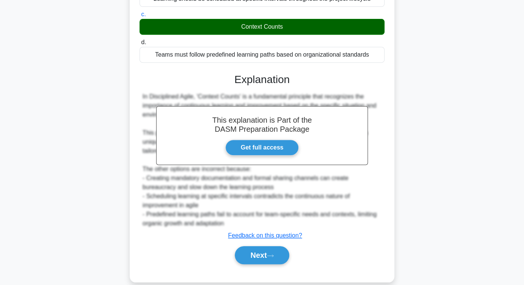
scroll to position [153, 0]
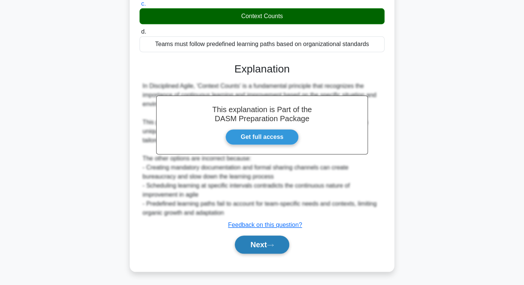
click at [265, 218] on button "Next" at bounding box center [262, 245] width 54 height 18
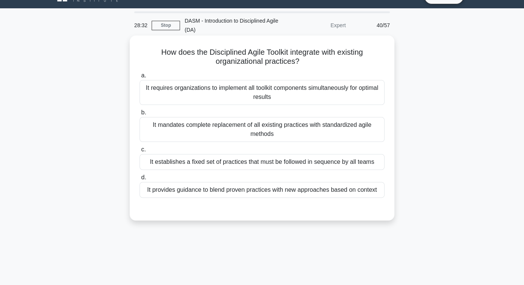
scroll to position [0, 0]
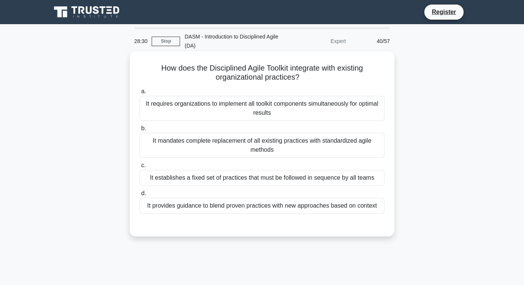
click at [295, 206] on div "It provides guidance to blend proven practices with new approaches based on con…" at bounding box center [261, 206] width 245 height 16
click at [139, 196] on input "d. It provides guidance to blend proven practices with new approaches based on …" at bounding box center [139, 193] width 0 height 5
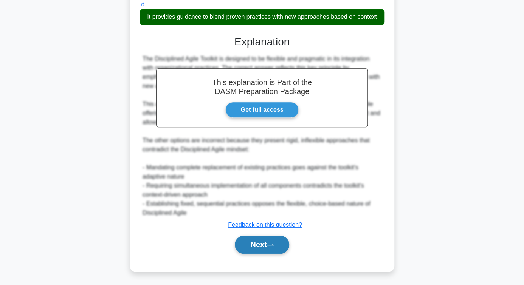
click at [280, 218] on button "Next" at bounding box center [262, 245] width 54 height 18
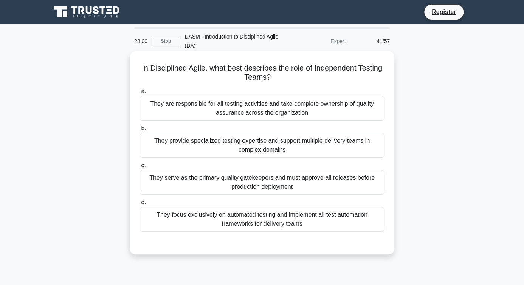
click at [313, 143] on div "They provide specialized testing expertise and support multiple delivery teams …" at bounding box center [261, 145] width 245 height 25
click at [139, 131] on input "b. They provide specialized testing expertise and support multiple delivery tea…" at bounding box center [139, 128] width 0 height 5
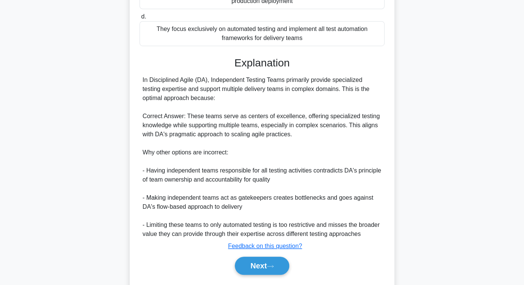
scroll to position [207, 0]
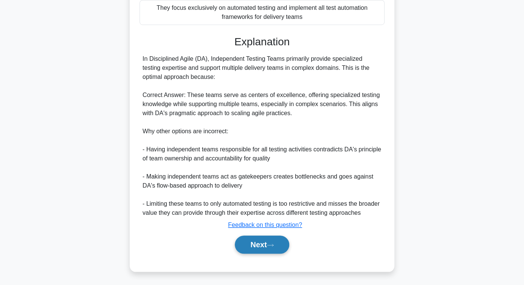
click at [260, 218] on button "Next" at bounding box center [262, 245] width 54 height 18
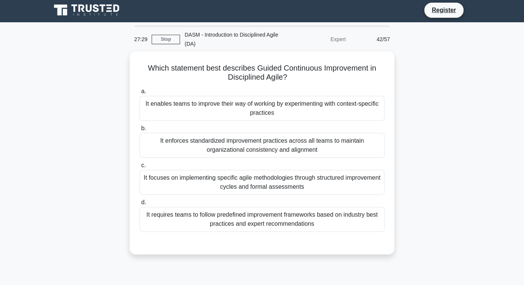
scroll to position [0, 0]
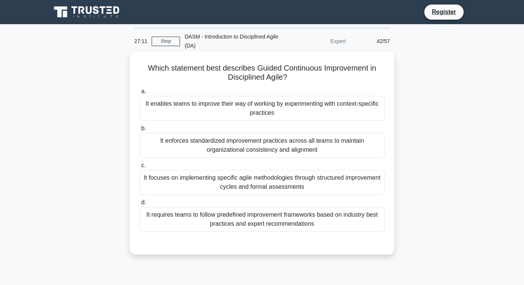
click at [280, 109] on div "It enables teams to improve their way of working by experimenting with context-…" at bounding box center [261, 108] width 245 height 25
click at [139, 94] on input "a. It enables teams to improve their way of working by experimenting with conte…" at bounding box center [139, 91] width 0 height 5
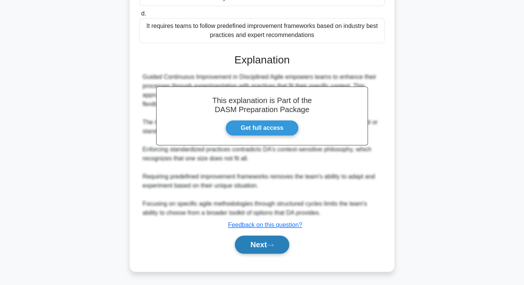
click at [263, 218] on button "Next" at bounding box center [262, 245] width 54 height 18
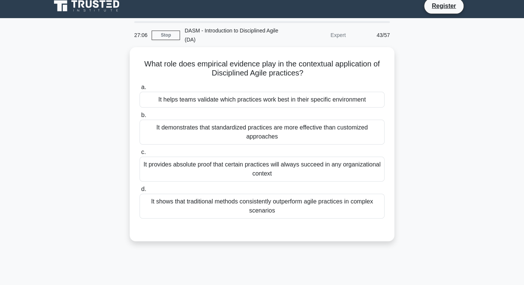
scroll to position [2, 0]
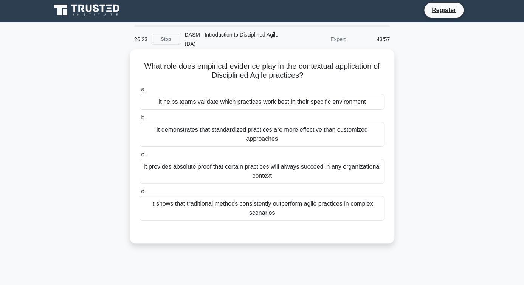
click at [312, 102] on div "It helps teams validate which practices work best in their specific environment" at bounding box center [261, 102] width 245 height 16
click at [139, 92] on input "a. It helps teams validate which practices work best in their specific environm…" at bounding box center [139, 89] width 0 height 5
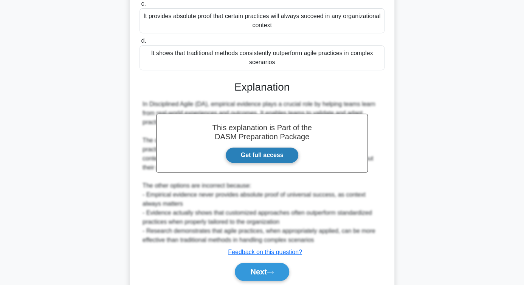
scroll to position [180, 0]
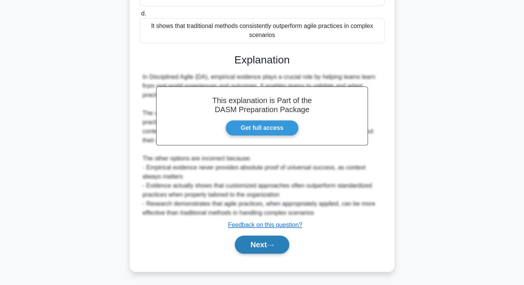
click at [261, 218] on button "Next" at bounding box center [262, 245] width 54 height 18
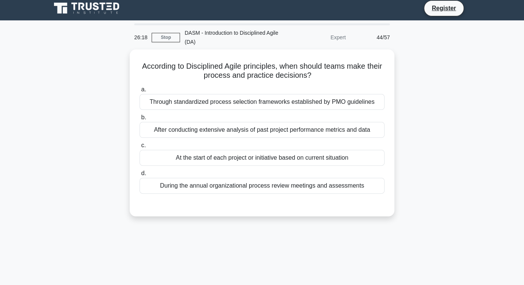
scroll to position [0, 0]
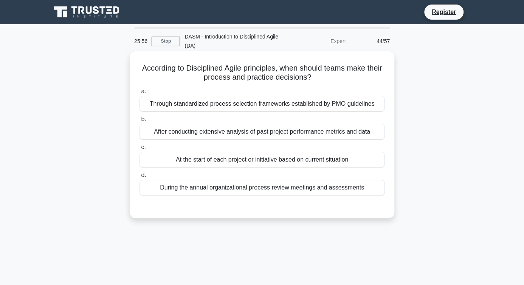
click at [226, 162] on div "At the start of each project or initiative based on current situation" at bounding box center [261, 160] width 245 height 16
click at [139, 150] on input "c. At the start of each project or initiative based on current situation" at bounding box center [139, 147] width 0 height 5
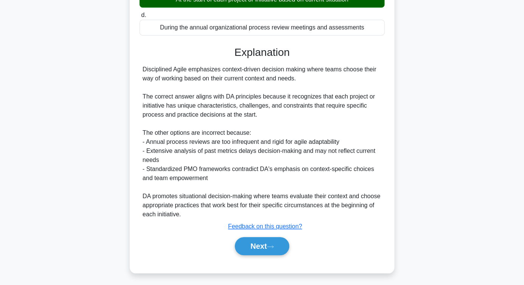
scroll to position [162, 0]
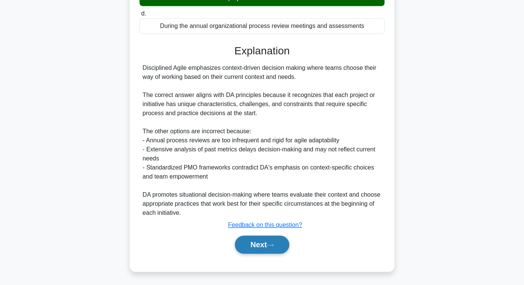
click at [257, 218] on button "Next" at bounding box center [262, 245] width 54 height 18
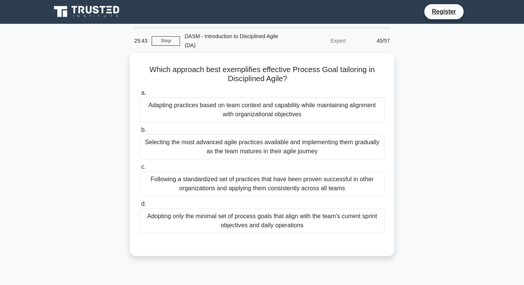
scroll to position [0, 0]
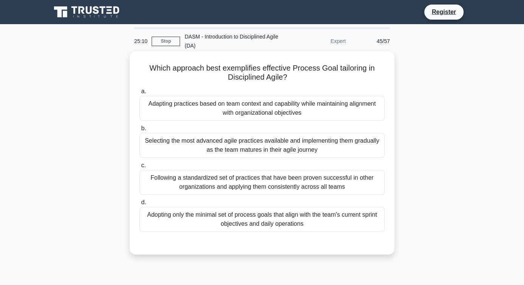
click at [267, 110] on div "Adapting practices based on team context and capability while maintaining align…" at bounding box center [261, 108] width 245 height 25
click at [139, 94] on input "a. Adapting practices based on team context and capability while maintaining al…" at bounding box center [139, 91] width 0 height 5
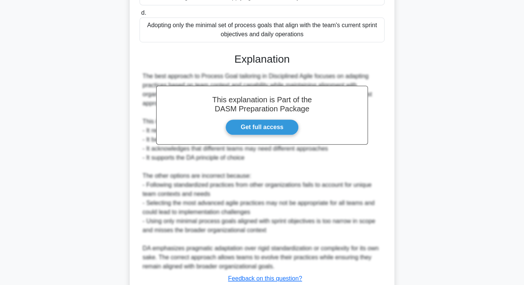
scroll to position [243, 0]
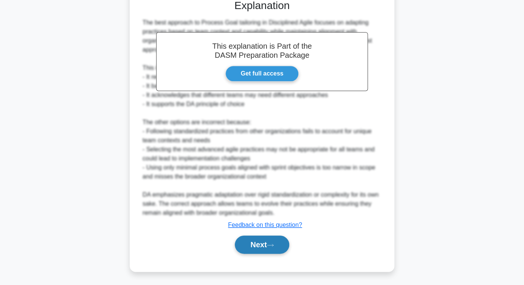
click at [256, 218] on button "Next" at bounding box center [262, 245] width 54 height 18
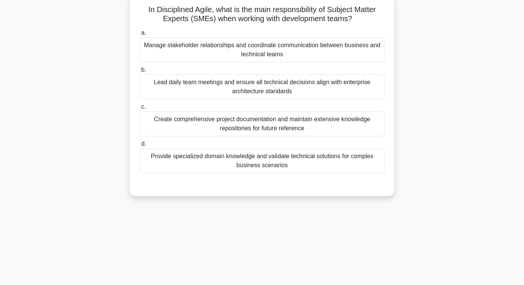
scroll to position [62, 0]
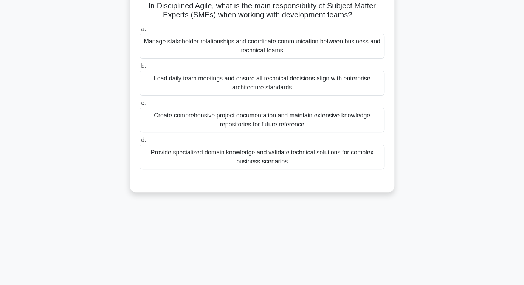
click at [299, 156] on div "Provide specialized domain knowledge and validate technical solutions for compl…" at bounding box center [261, 157] width 245 height 25
click at [139, 143] on input "d. Provide specialized domain knowledge and validate technical solutions for co…" at bounding box center [139, 140] width 0 height 5
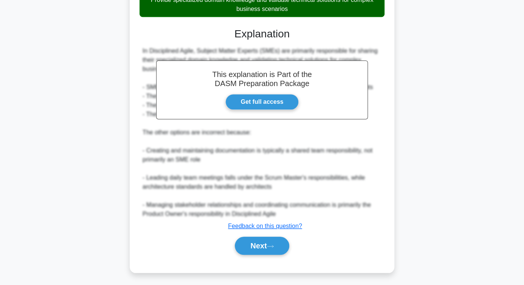
scroll to position [216, 0]
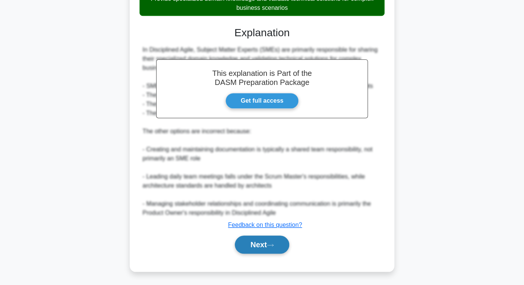
click at [260, 218] on button "Next" at bounding box center [262, 245] width 54 height 18
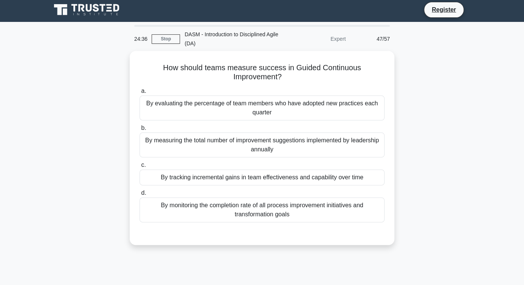
scroll to position [2, 0]
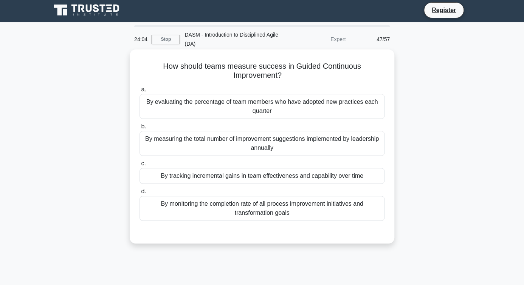
click at [313, 178] on div "By tracking incremental gains in team effectiveness and capability over time" at bounding box center [261, 176] width 245 height 16
click at [139, 166] on input "c. By tracking incremental gains in team effectiveness and capability over time" at bounding box center [139, 163] width 0 height 5
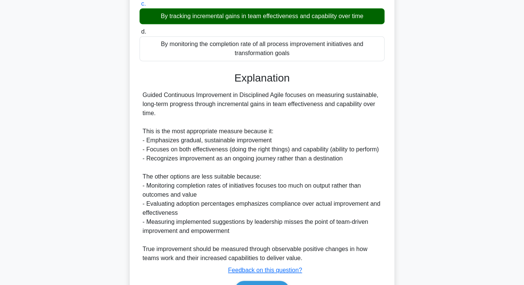
scroll to position [207, 0]
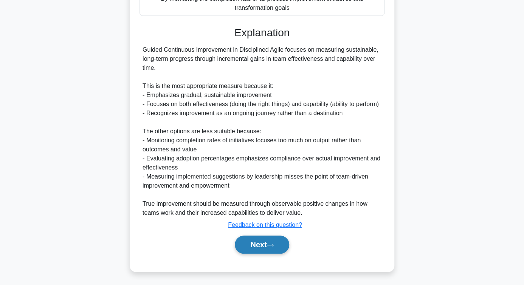
click at [264, 218] on button "Next" at bounding box center [262, 245] width 54 height 18
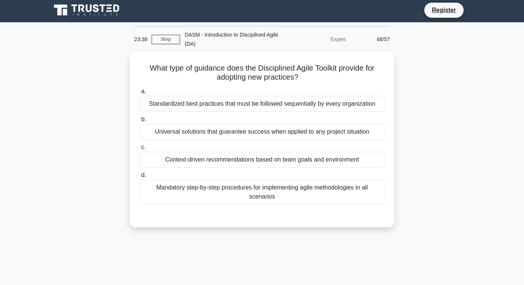
scroll to position [0, 0]
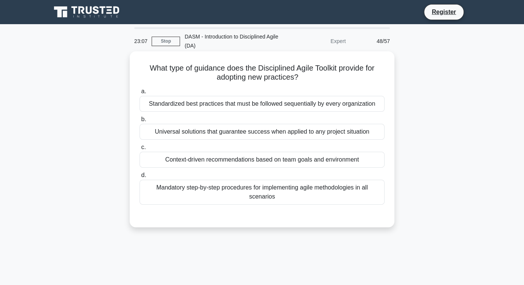
click at [237, 159] on div "Context-driven recommendations based on team goals and environment" at bounding box center [261, 160] width 245 height 16
click at [139, 150] on input "c. Context-driven recommendations based on team goals and environment" at bounding box center [139, 147] width 0 height 5
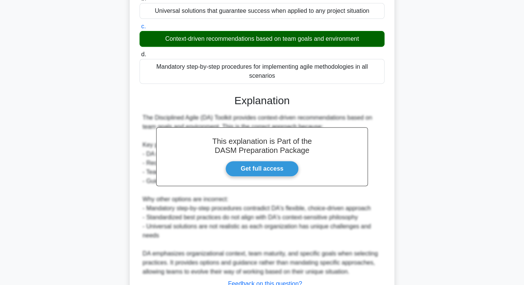
scroll to position [180, 0]
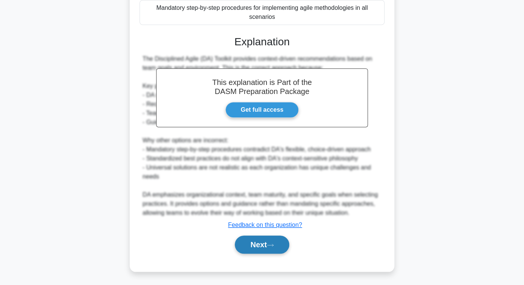
click at [265, 218] on button "Next" at bounding box center [262, 245] width 54 height 18
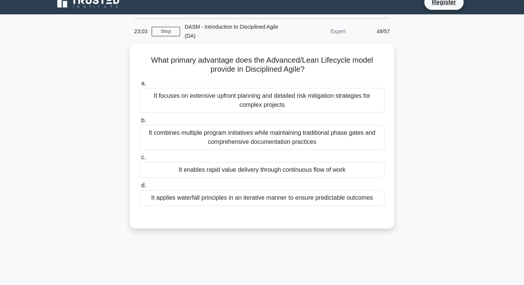
scroll to position [0, 0]
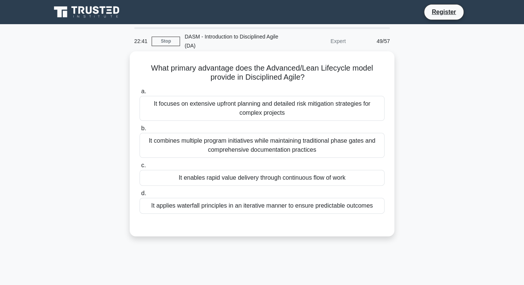
click at [302, 181] on div "It enables rapid value delivery through continuous flow of work" at bounding box center [261, 178] width 245 height 16
click at [139, 168] on input "c. It enables rapid value delivery through continuous flow of work" at bounding box center [139, 165] width 0 height 5
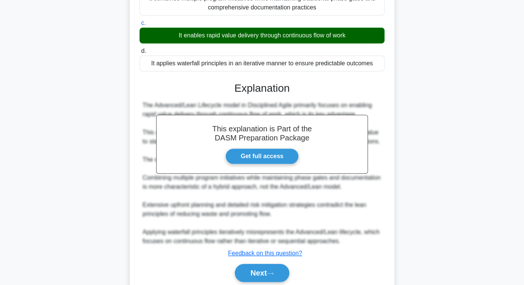
scroll to position [180, 0]
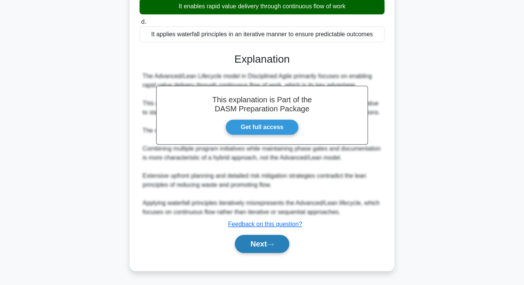
click at [261, 218] on button "Next" at bounding box center [262, 244] width 54 height 18
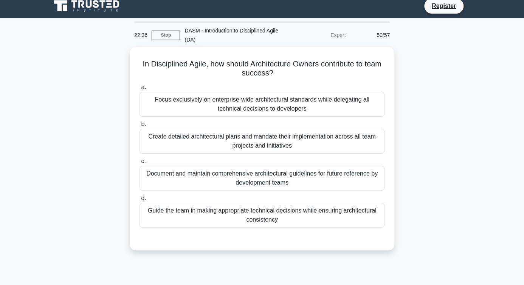
scroll to position [0, 0]
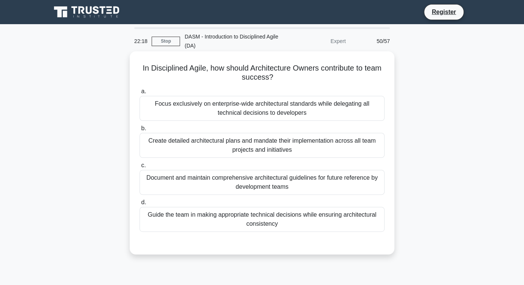
click at [332, 218] on div "Guide the team in making appropriate technical decisions while ensuring archite…" at bounding box center [261, 219] width 245 height 25
click at [139, 205] on input "d. Guide the team in making appropriate technical decisions while ensuring arch…" at bounding box center [139, 202] width 0 height 5
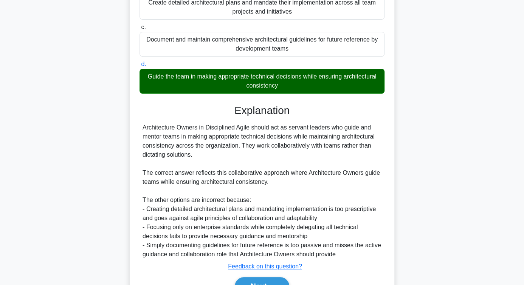
scroll to position [180, 0]
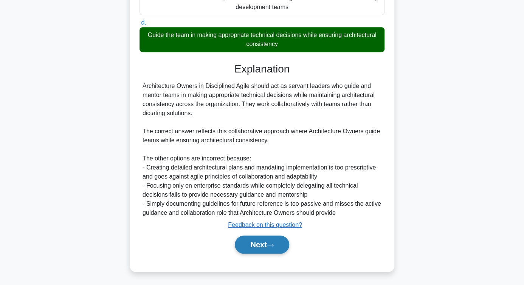
click at [265, 218] on button "Next" at bounding box center [262, 245] width 54 height 18
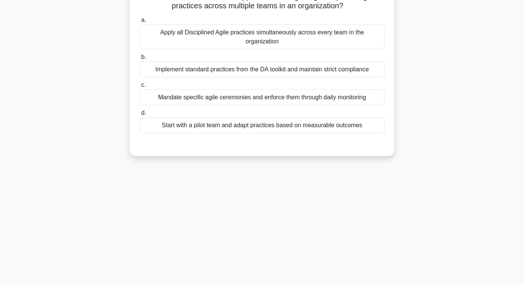
scroll to position [2, 0]
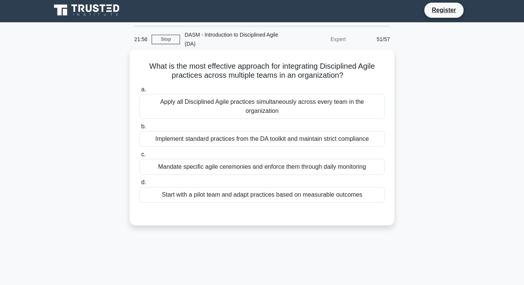
click at [264, 187] on div "Start with a pilot team and adapt practices based on measurable outcomes" at bounding box center [261, 195] width 245 height 16
click at [139, 185] on input "d. Start with a pilot team and adapt practices based on measurable outcomes" at bounding box center [139, 182] width 0 height 5
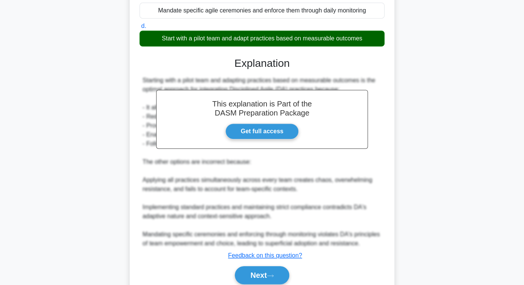
scroll to position [180, 0]
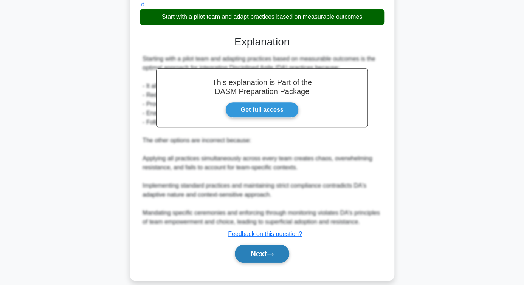
click at [263, 218] on button "Next" at bounding box center [262, 254] width 54 height 18
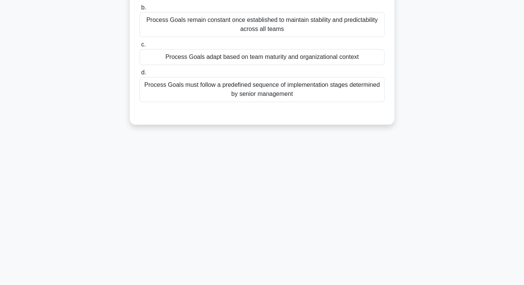
scroll to position [32, 0]
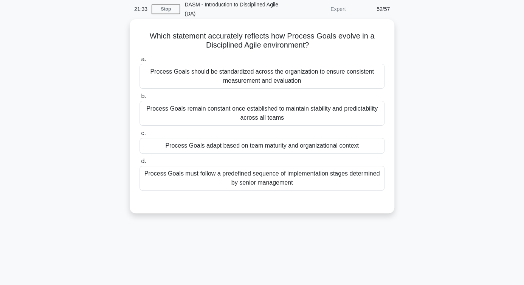
click at [244, 147] on div "Process Goals adapt based on team maturity and organizational context" at bounding box center [261, 146] width 245 height 16
click at [139, 136] on input "c. Process Goals adapt based on team maturity and organizational context" at bounding box center [139, 133] width 0 height 5
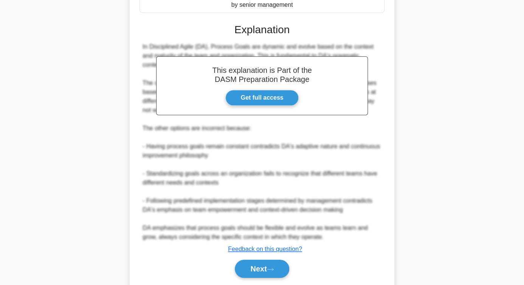
scroll to position [234, 0]
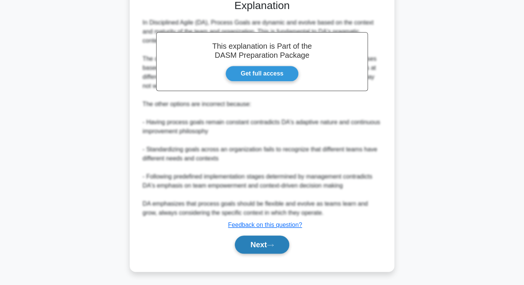
click at [278, 218] on button "Next" at bounding box center [262, 245] width 54 height 18
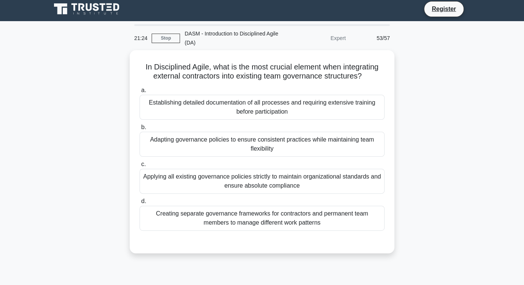
scroll to position [2, 0]
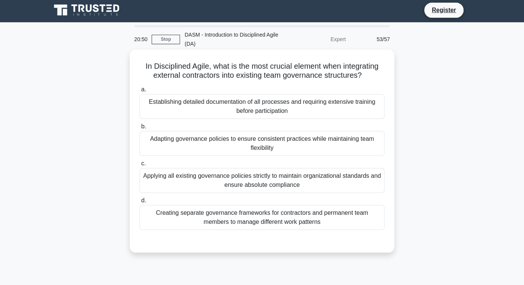
click at [304, 145] on div "Adapting governance policies to ensure consistent practices while maintaining t…" at bounding box center [261, 143] width 245 height 25
click at [139, 129] on input "b. Adapting governance policies to ensure consistent practices while maintainin…" at bounding box center [139, 126] width 0 height 5
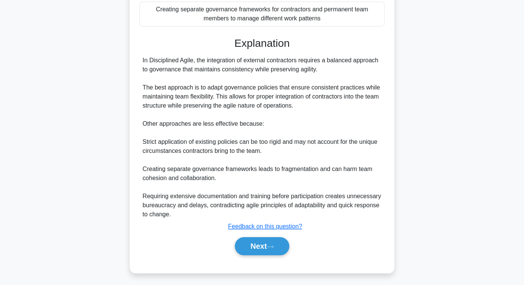
scroll to position [207, 0]
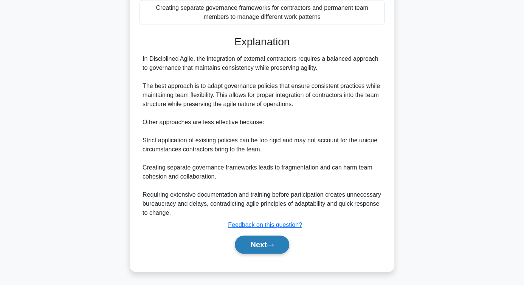
click at [250, 218] on button "Next" at bounding box center [262, 245] width 54 height 18
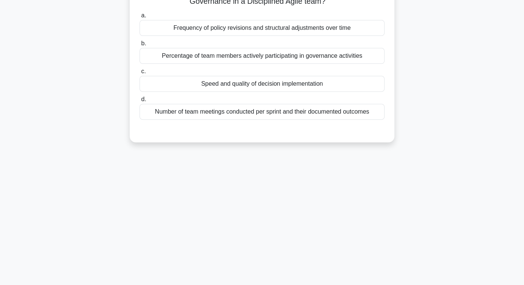
scroll to position [2, 0]
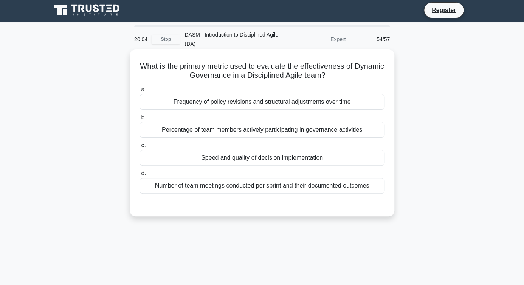
click at [276, 130] on div "Percentage of team members actively participating in governance activities" at bounding box center [261, 130] width 245 height 16
click at [139, 120] on input "b. Percentage of team members actively participating in governance activities" at bounding box center [139, 117] width 0 height 5
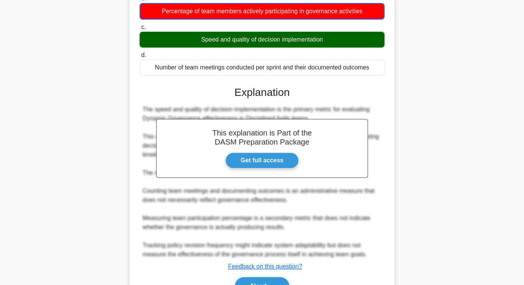
scroll to position [162, 0]
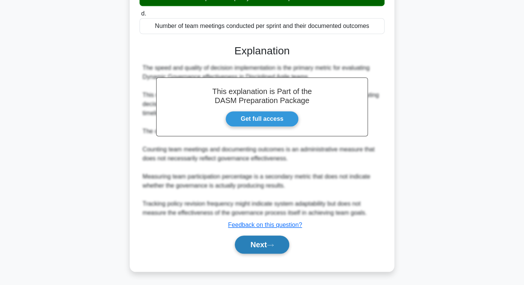
click at [250, 218] on button "Next" at bounding box center [262, 245] width 54 height 18
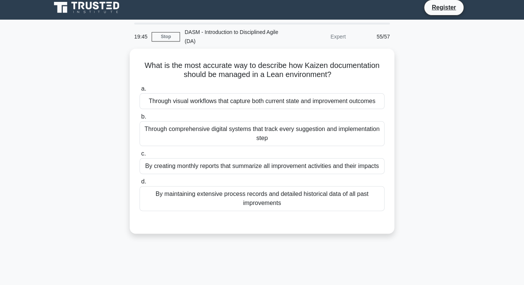
scroll to position [2, 0]
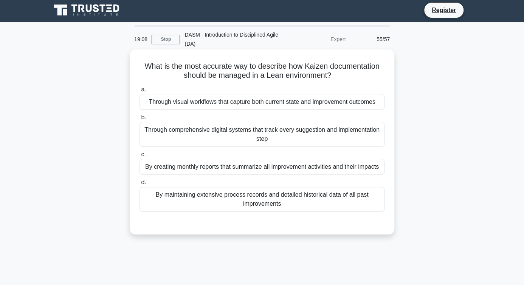
click at [289, 104] on div "Through visual workflows that capture both current state and improvement outcom…" at bounding box center [261, 102] width 245 height 16
click at [139, 92] on input "a. Through visual workflows that capture both current state and improvement out…" at bounding box center [139, 89] width 0 height 5
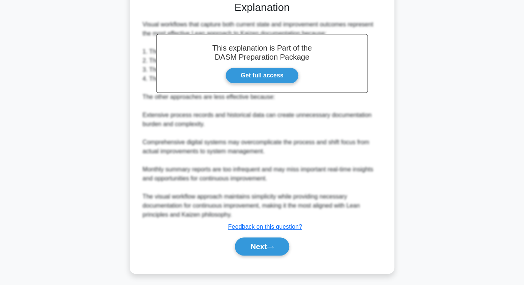
scroll to position [225, 0]
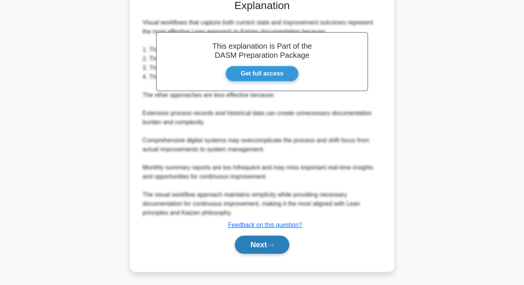
click at [254, 218] on button "Next" at bounding box center [262, 245] width 54 height 18
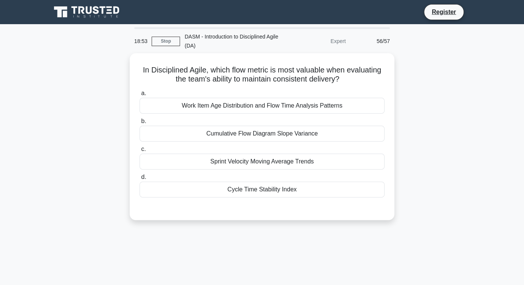
scroll to position [0, 0]
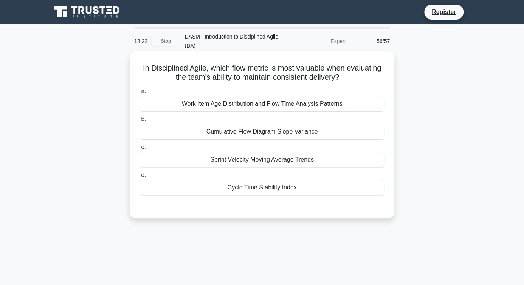
click at [278, 161] on div "Sprint Velocity Moving Average Trends" at bounding box center [261, 160] width 245 height 16
click at [139, 150] on input "c. Sprint Velocity Moving Average Trends" at bounding box center [139, 147] width 0 height 5
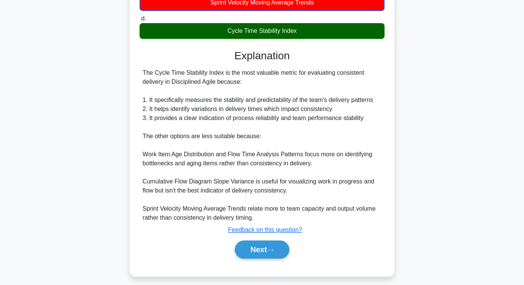
scroll to position [162, 0]
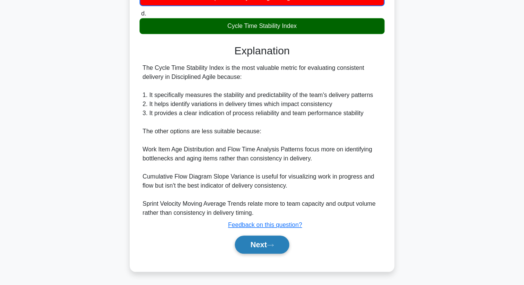
click at [257, 218] on button "Next" at bounding box center [262, 245] width 54 height 18
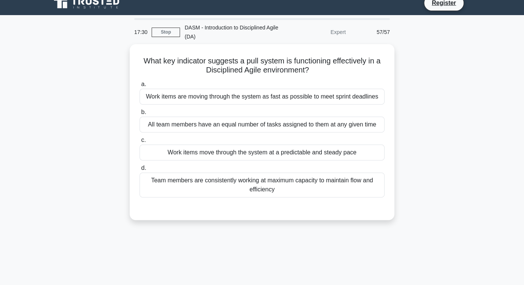
scroll to position [0, 0]
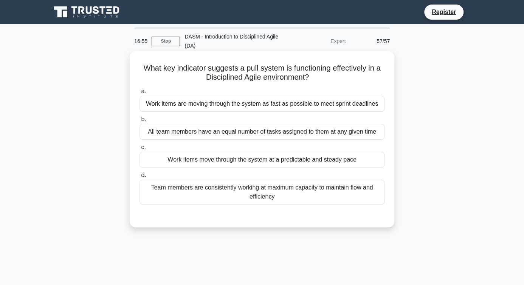
click at [268, 133] on div "All team members have an equal number of tasks assigned to them at any given ti…" at bounding box center [261, 132] width 245 height 16
click at [139, 122] on input "b. All team members have an equal number of tasks assigned to them at any given…" at bounding box center [139, 119] width 0 height 5
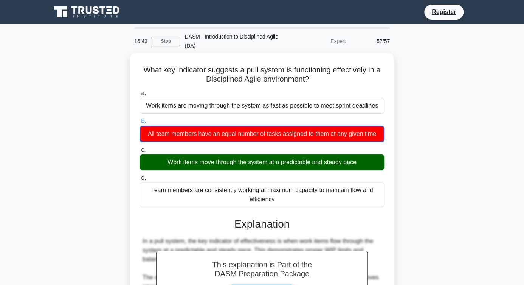
click at [430, 183] on div "What key indicator suggests a pull system is functioning effectively in a Disci…" at bounding box center [261, 240] width 431 height 374
click at [163, 39] on link "Stop" at bounding box center [166, 41] width 28 height 9
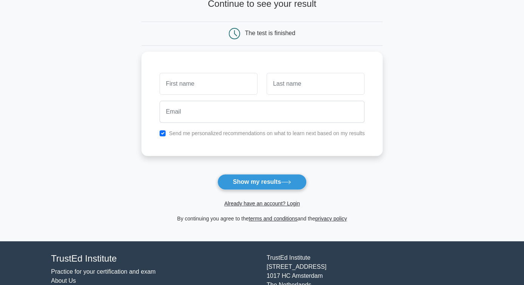
scroll to position [60, 0]
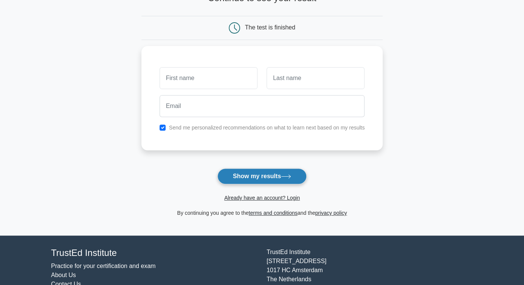
click at [283, 177] on icon at bounding box center [286, 177] width 10 height 4
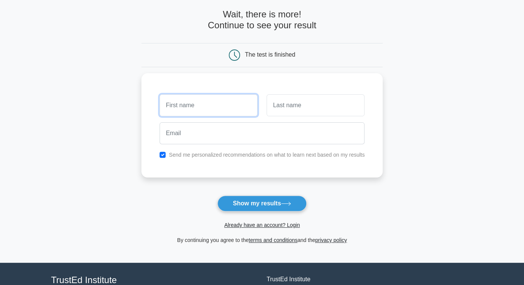
scroll to position [0, 0]
